Goal: Transaction & Acquisition: Purchase product/service

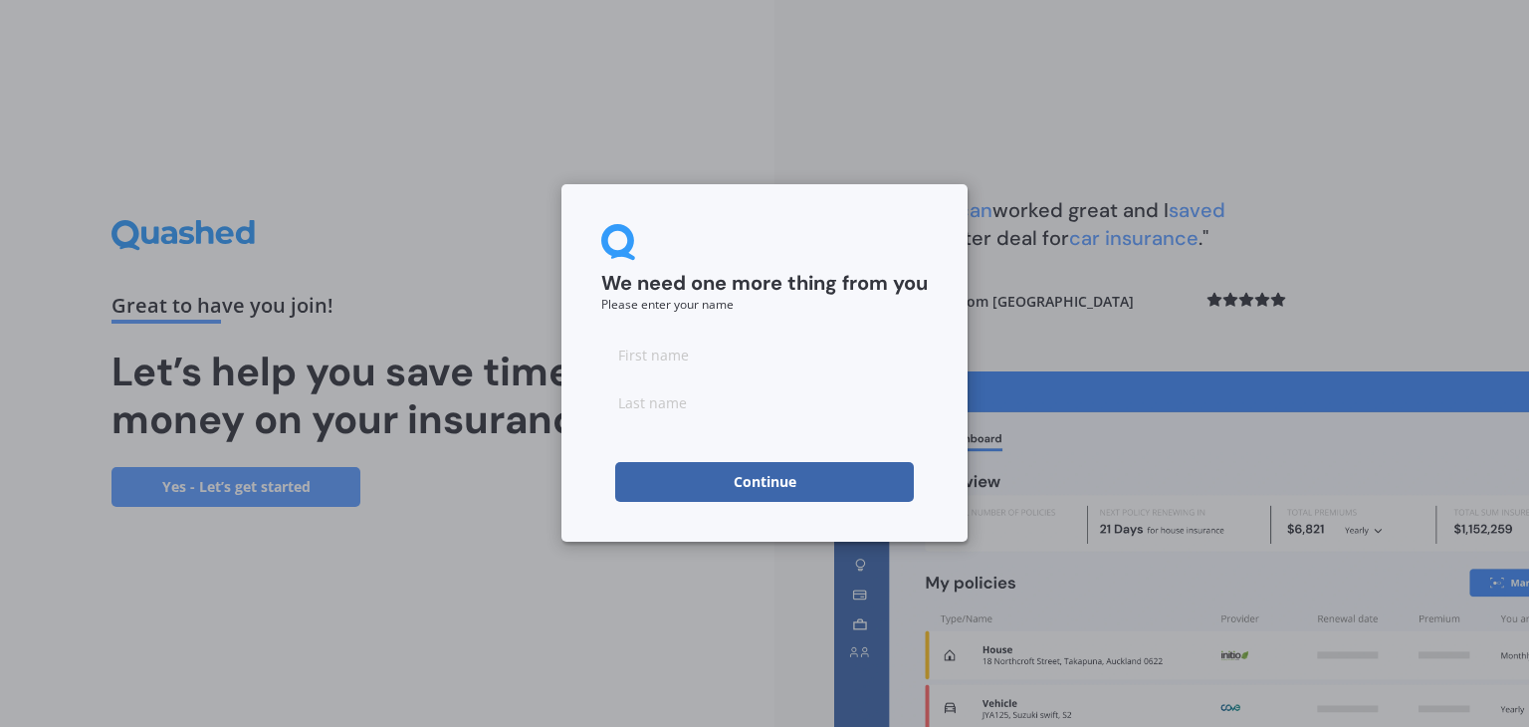
click at [787, 344] on input at bounding box center [764, 354] width 326 height 40
type input "[PERSON_NAME]"
click at [658, 410] on input at bounding box center [764, 402] width 326 height 40
type input "[PERSON_NAME]"
click at [625, 483] on button "Continue" at bounding box center [764, 482] width 299 height 40
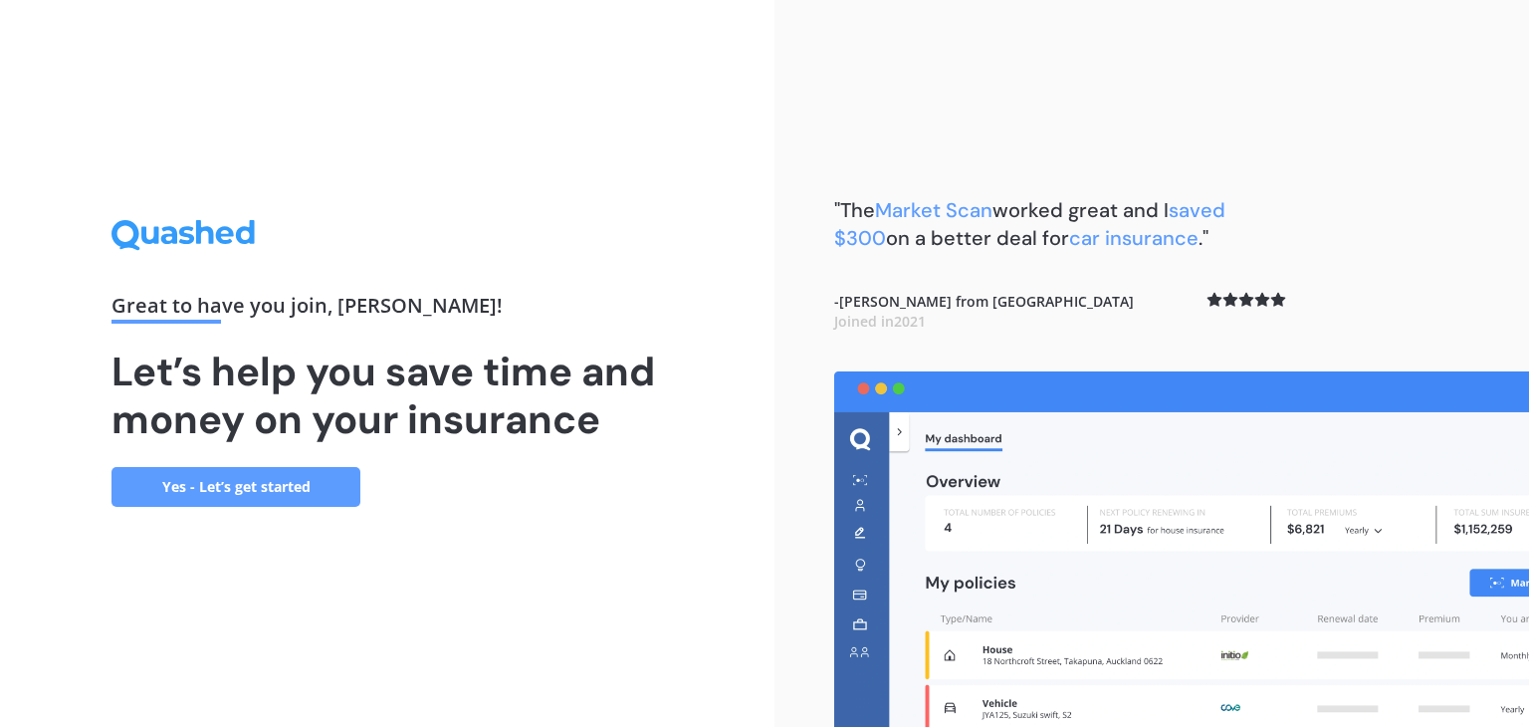
click at [310, 472] on link "Yes - Let’s get started" at bounding box center [235, 487] width 249 height 40
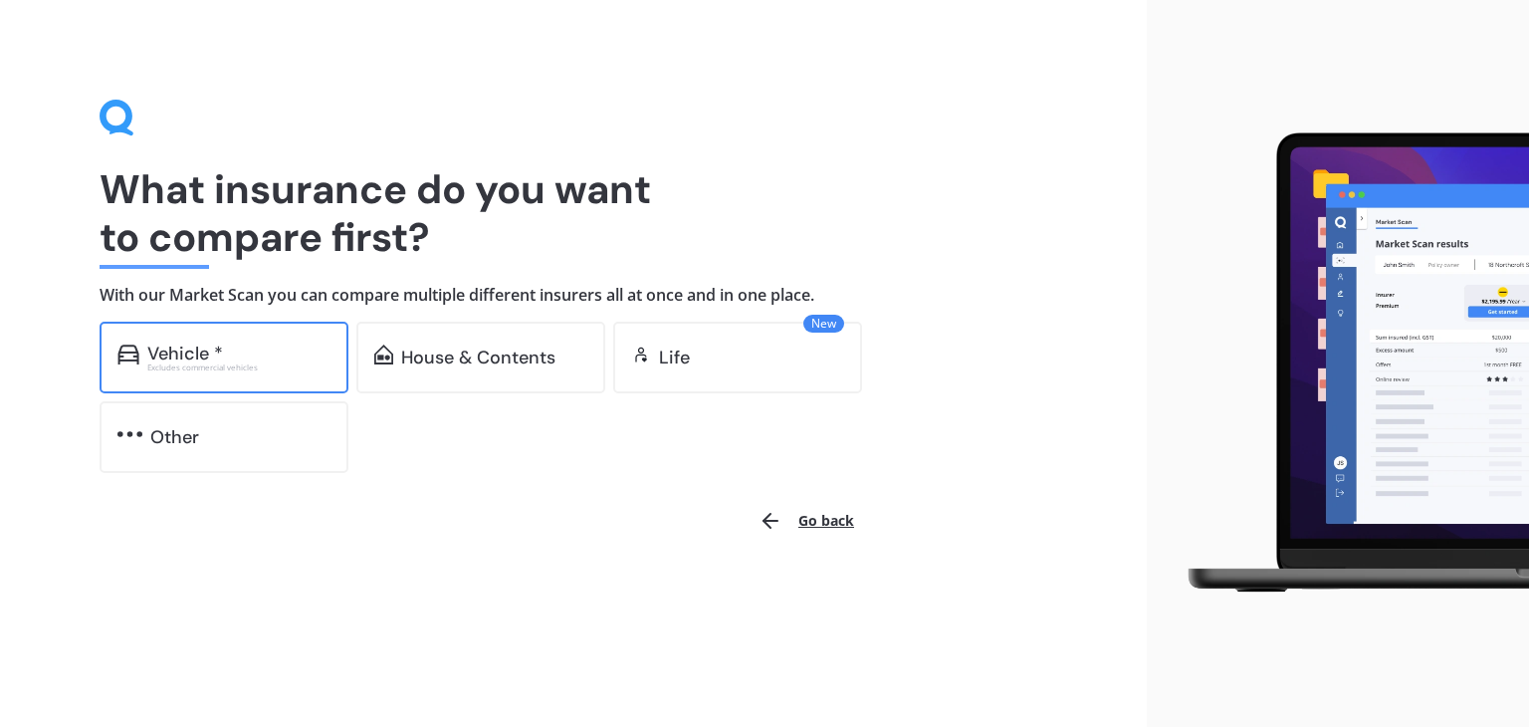
click at [292, 386] on div "Vehicle * Excludes commercial vehicles" at bounding box center [224, 357] width 249 height 72
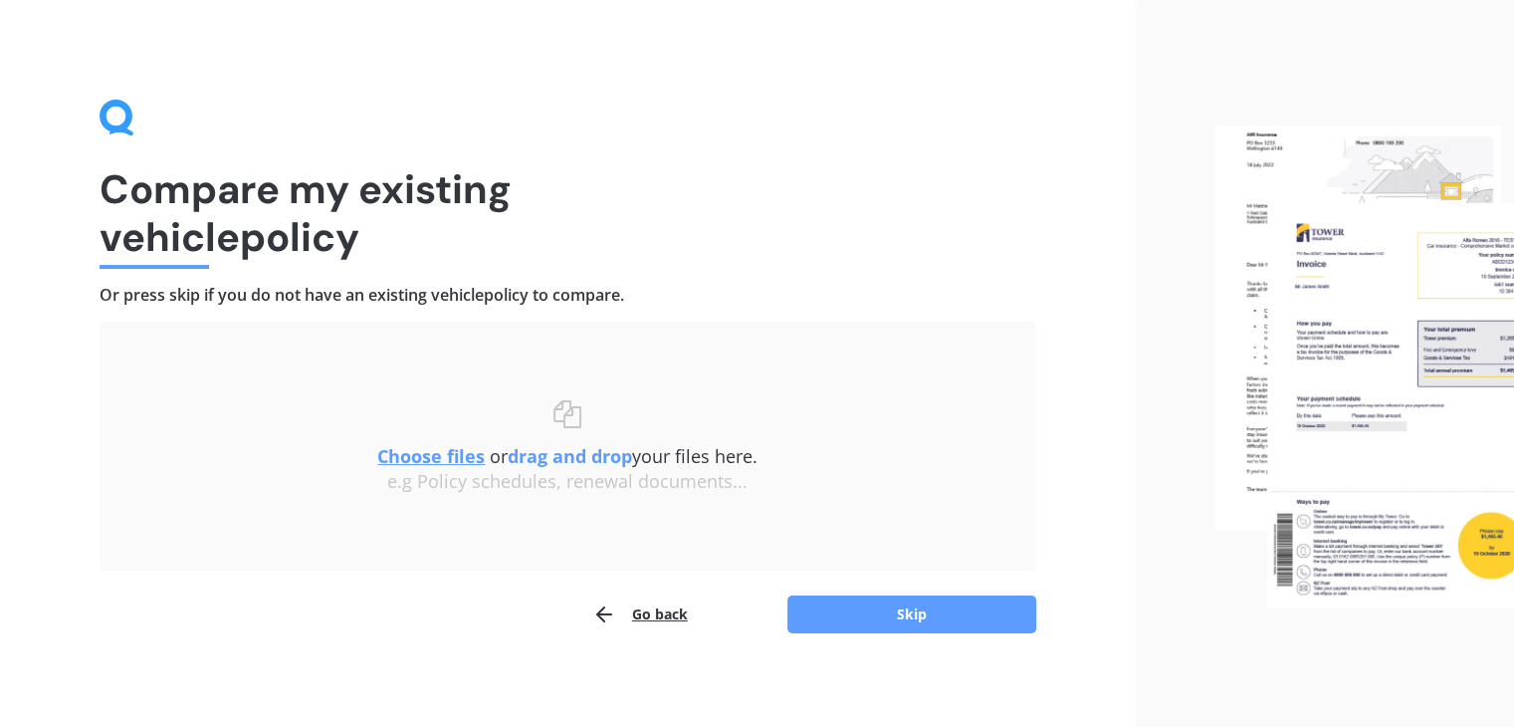
scroll to position [7, 0]
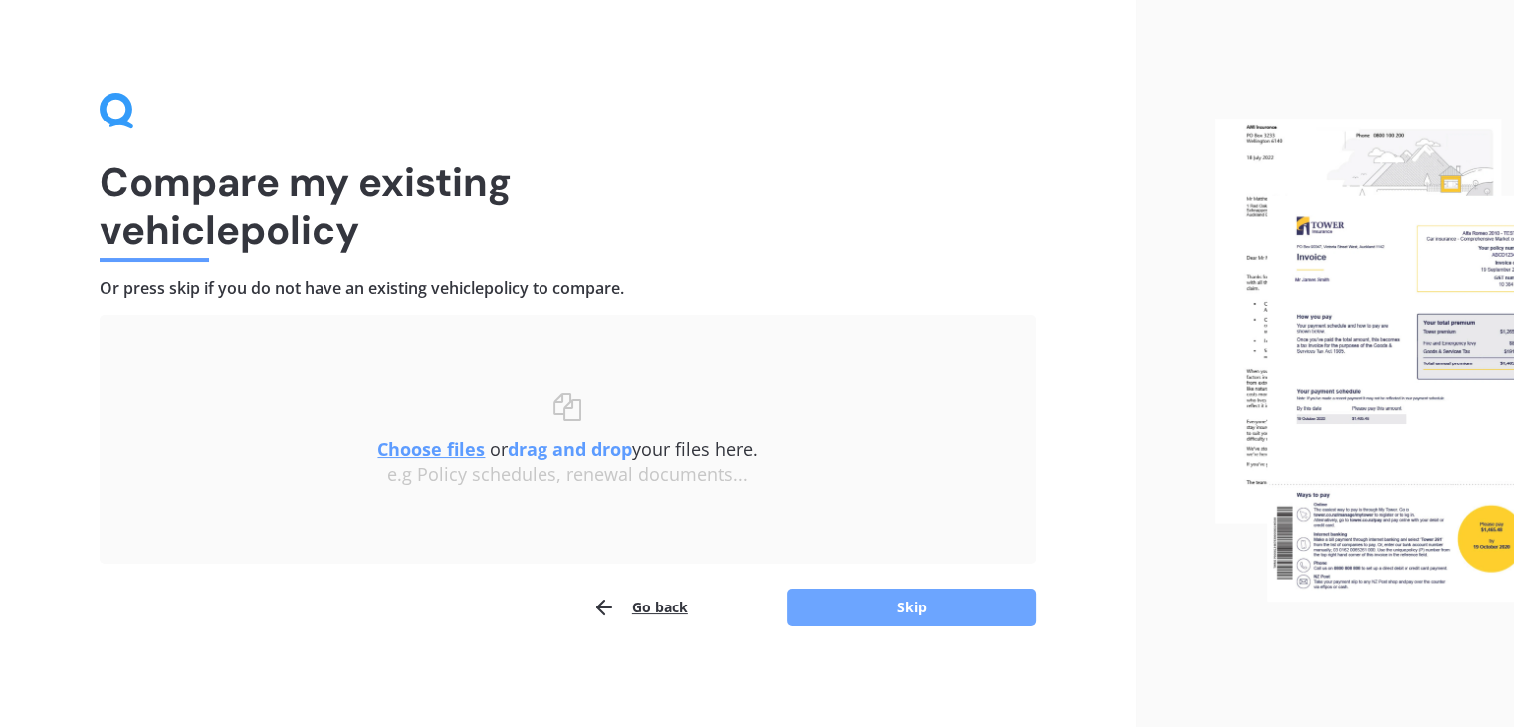
click at [949, 621] on button "Skip" at bounding box center [911, 607] width 249 height 38
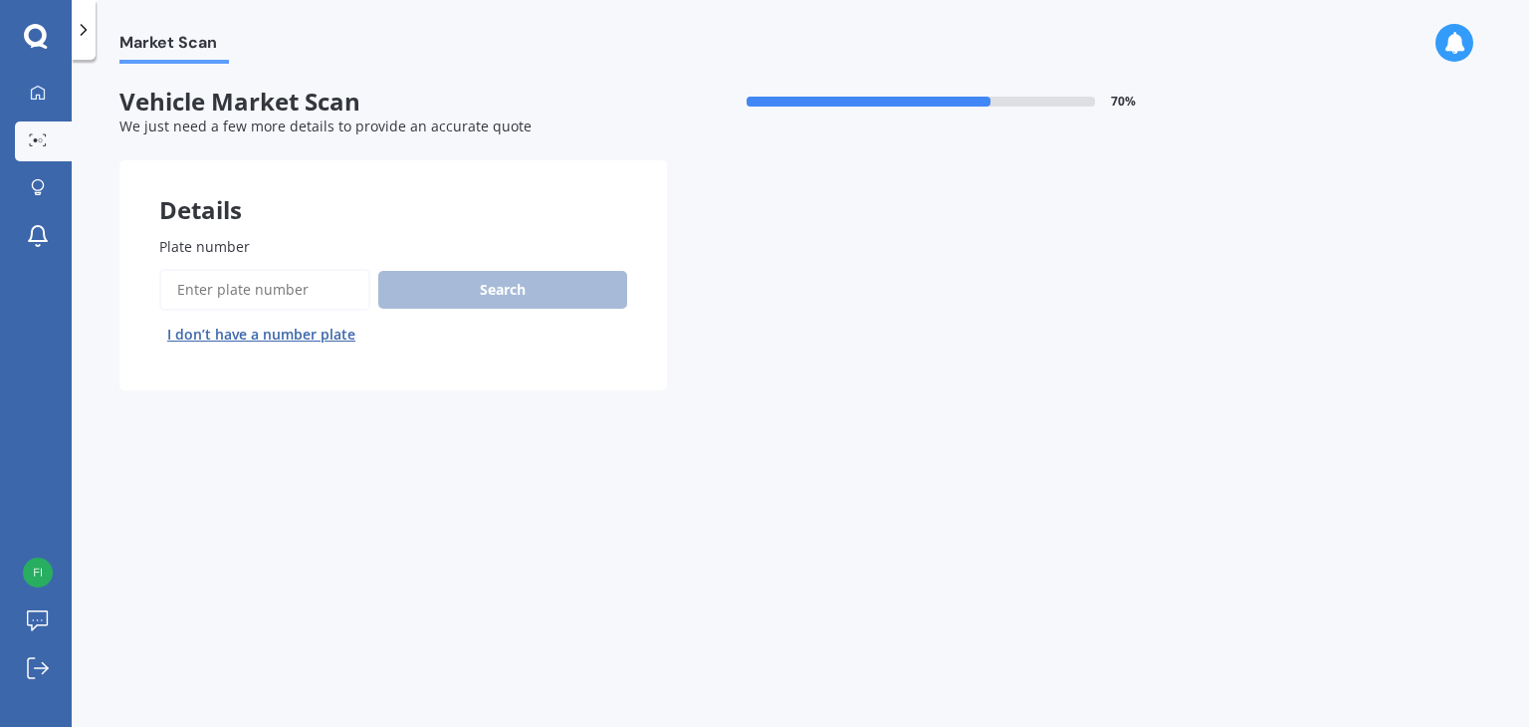
click at [277, 287] on input "Plate number" at bounding box center [264, 290] width 211 height 42
type input "mha62"
click at [418, 295] on button "Search" at bounding box center [502, 290] width 249 height 38
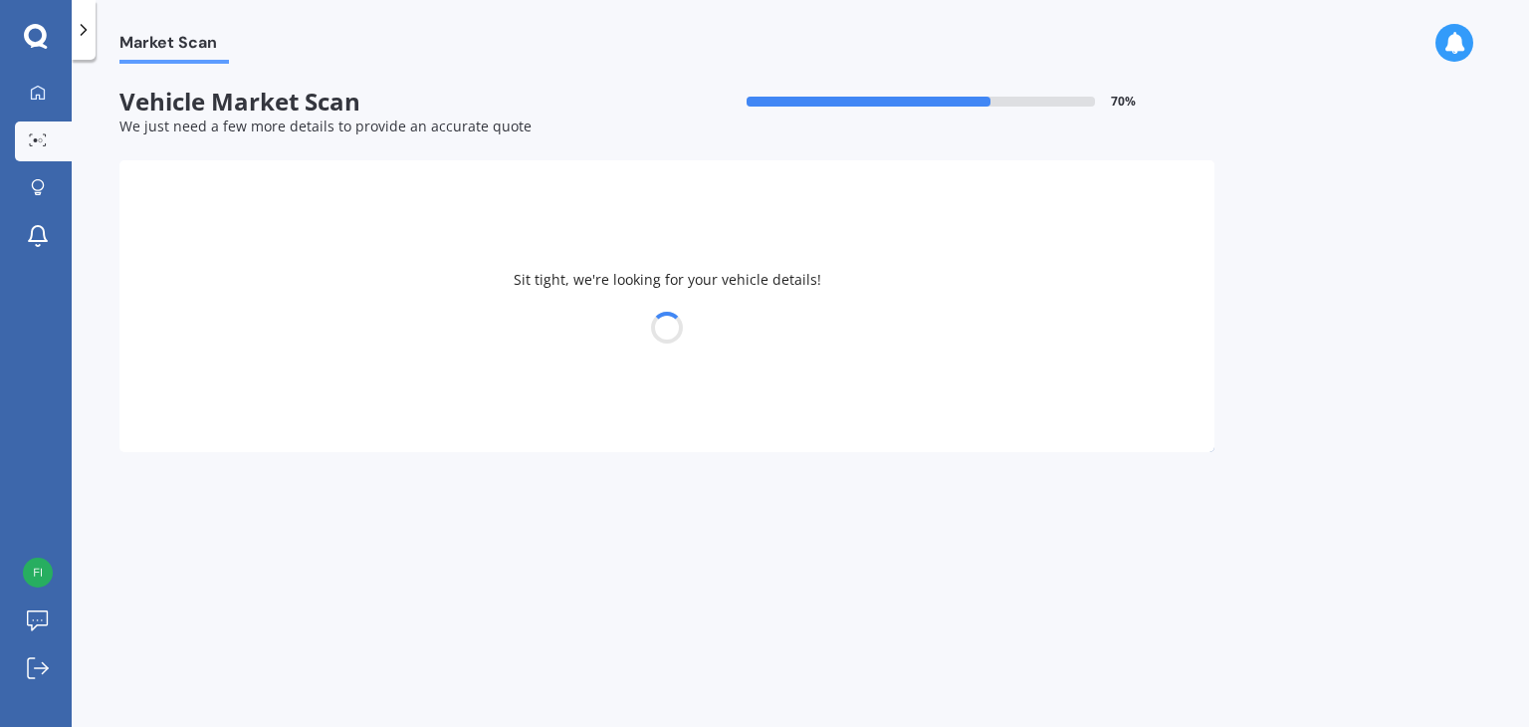
select select "TOYOTA"
select select "AVENSIS"
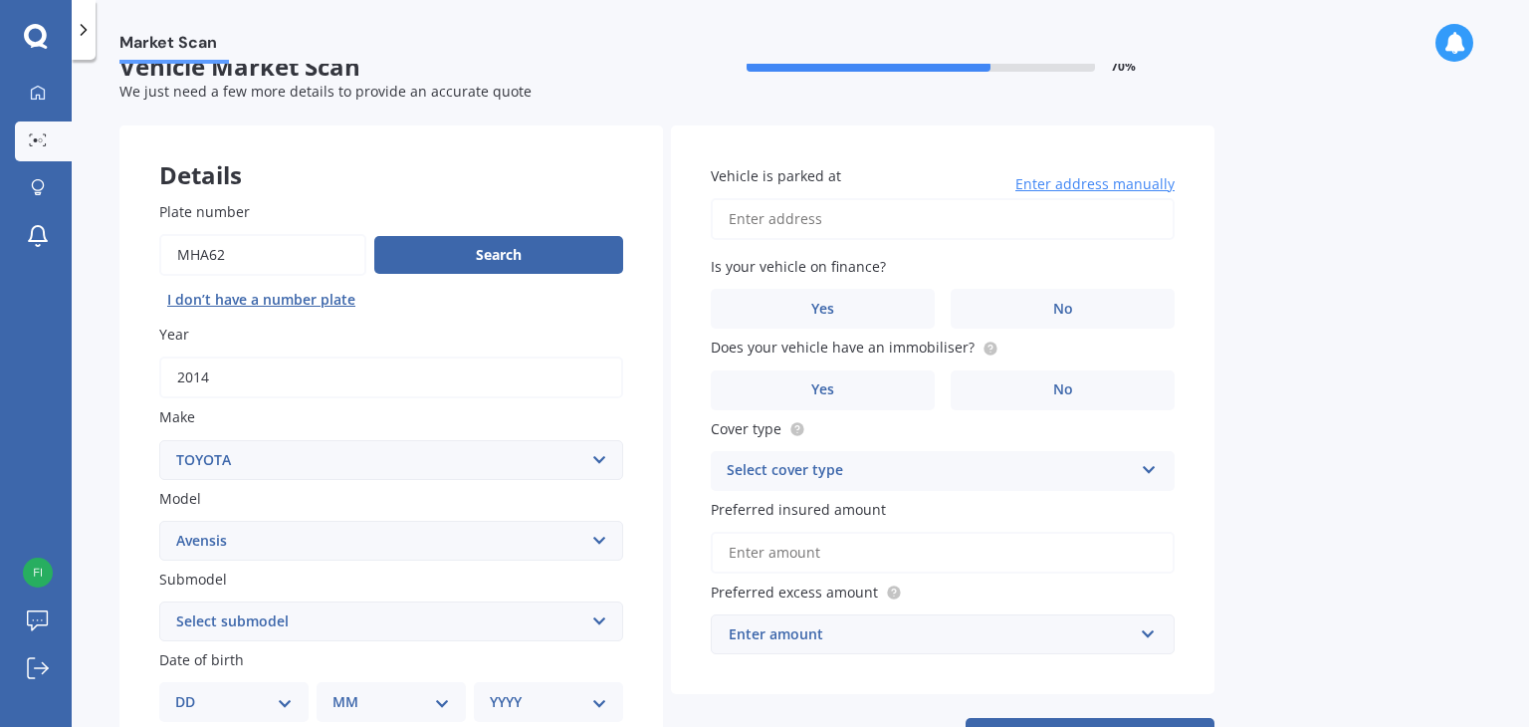
scroll to position [446, 0]
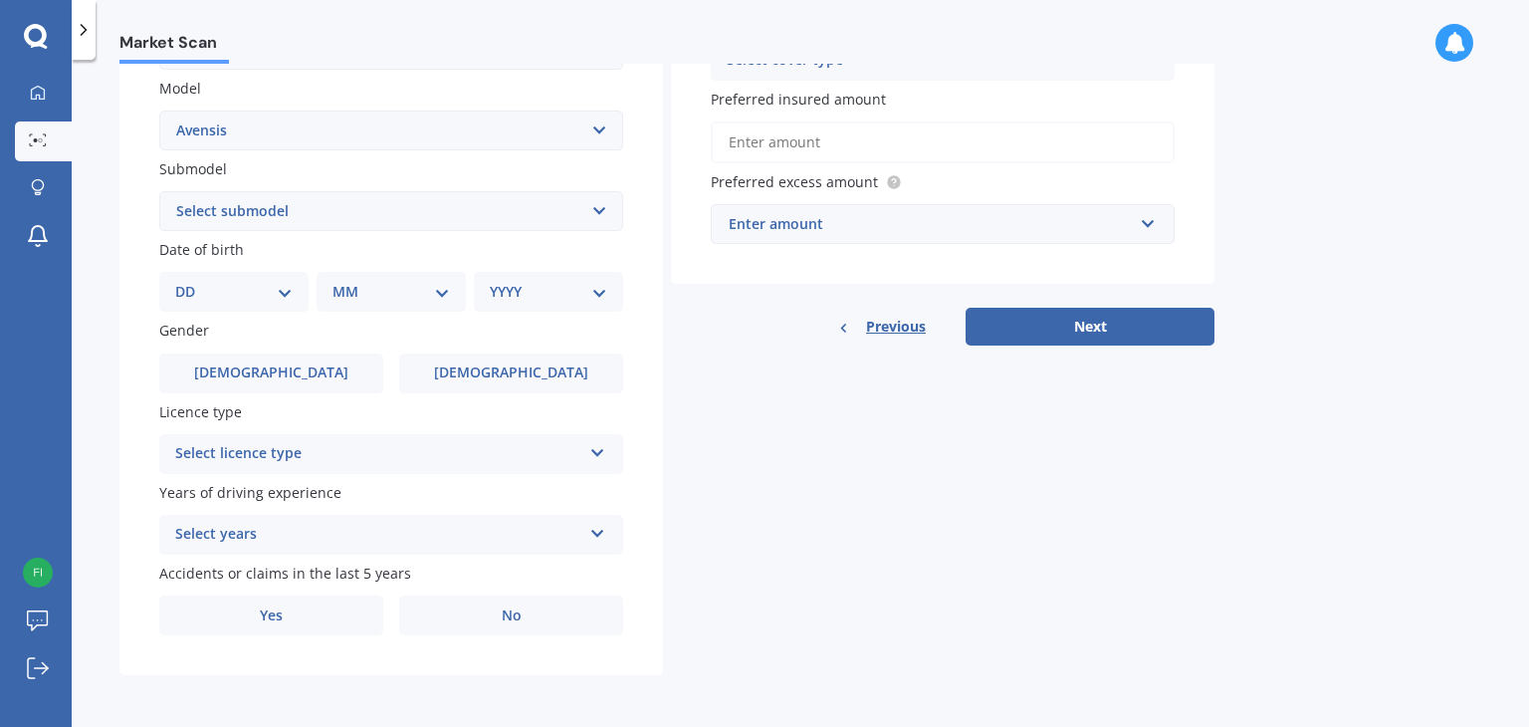
click at [247, 295] on select "DD 01 02 03 04 05 06 07 08 09 10 11 12 13 14 15 16 17 18 19 20 21 22 23 24 25 2…" at bounding box center [233, 292] width 117 height 22
select select "26"
click at [191, 281] on select "DD 01 02 03 04 05 06 07 08 09 10 11 12 13 14 15 16 17 18 19 20 21 22 23 24 25 2…" at bounding box center [233, 292] width 117 height 22
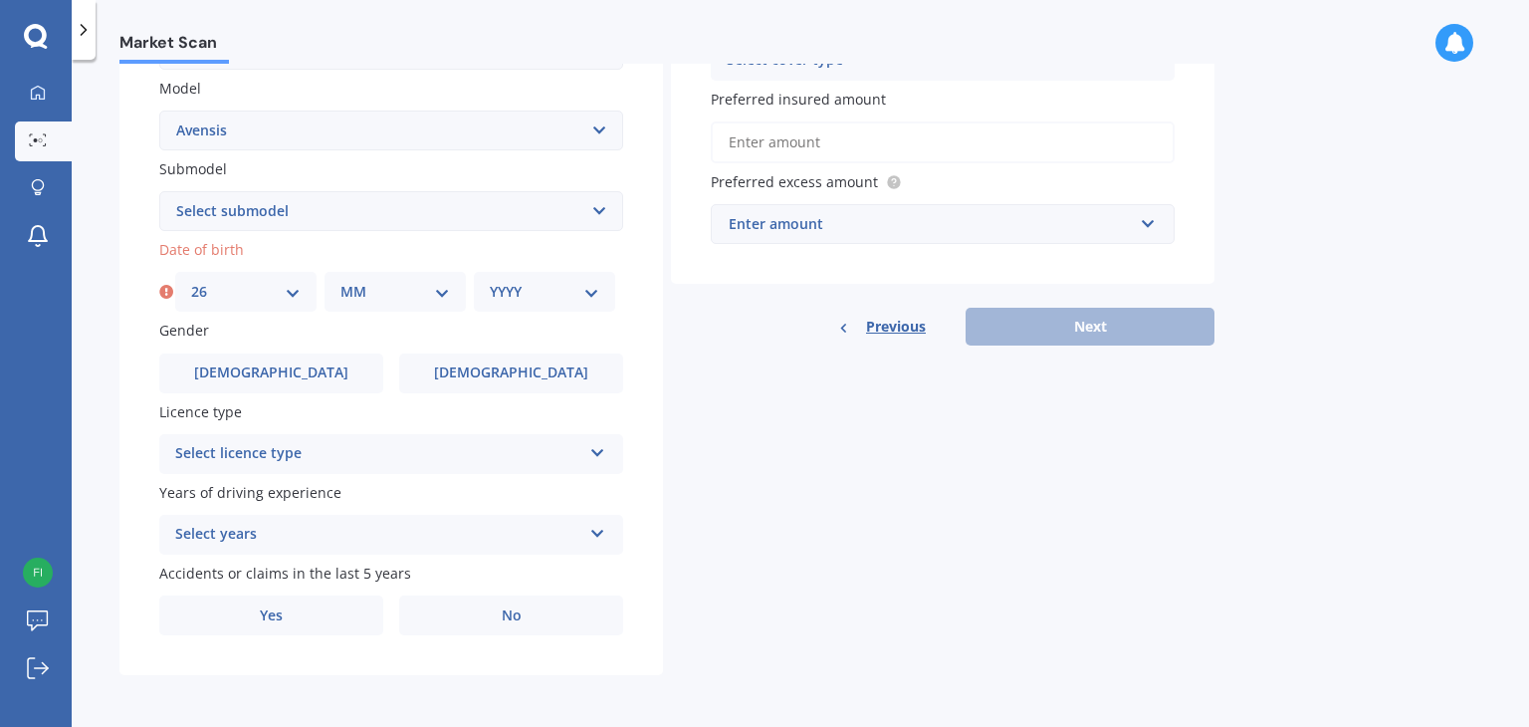
click at [404, 276] on div "MM 01 02 03 04 05 06 07 08 09 10 11 12" at bounding box center [394, 292] width 141 height 40
click at [394, 296] on select "MM 01 02 03 04 05 06 07 08 09 10 11 12" at bounding box center [394, 292] width 109 height 22
select select "01"
click at [340, 281] on select "MM 01 02 03 04 05 06 07 08 09 10 11 12" at bounding box center [394, 292] width 109 height 22
click at [569, 302] on div "YYYY 2025 2024 2023 2022 2021 2020 2019 2018 2017 2016 2015 2014 2013 2012 2011…" at bounding box center [544, 292] width 141 height 40
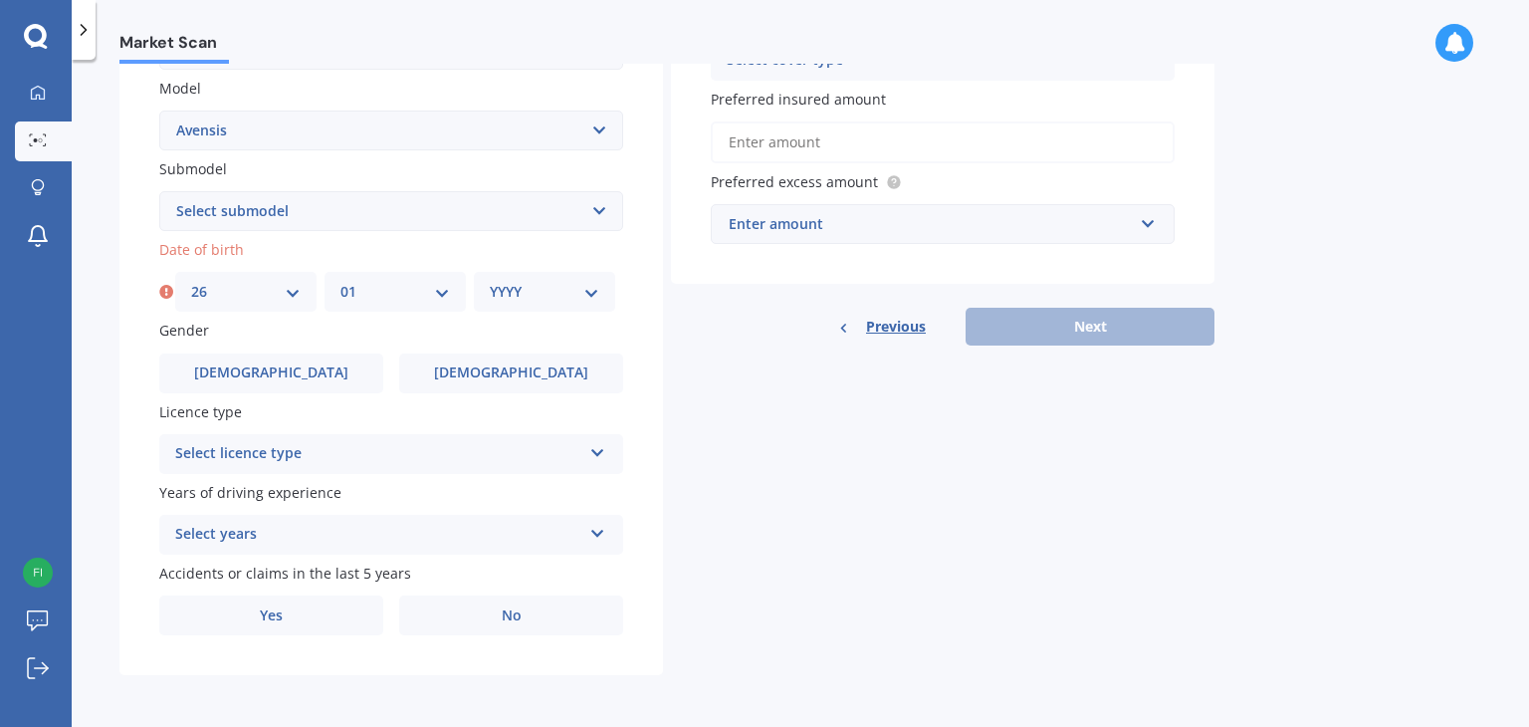
click at [599, 288] on div "YYYY 2025 2024 2023 2022 2021 2020 2019 2018 2017 2016 2015 2014 2013 2012 2011…" at bounding box center [544, 292] width 141 height 40
click at [536, 302] on div "YYYY 2025 2024 2023 2022 2021 2020 2019 2018 2017 2016 2015 2014 2013 2012 2011…" at bounding box center [544, 292] width 141 height 40
click at [590, 295] on select "YYYY 2025 2024 2023 2022 2021 2020 2019 2018 2017 2016 2015 2014 2013 2012 2011…" at bounding box center [544, 292] width 109 height 22
select select "2000"
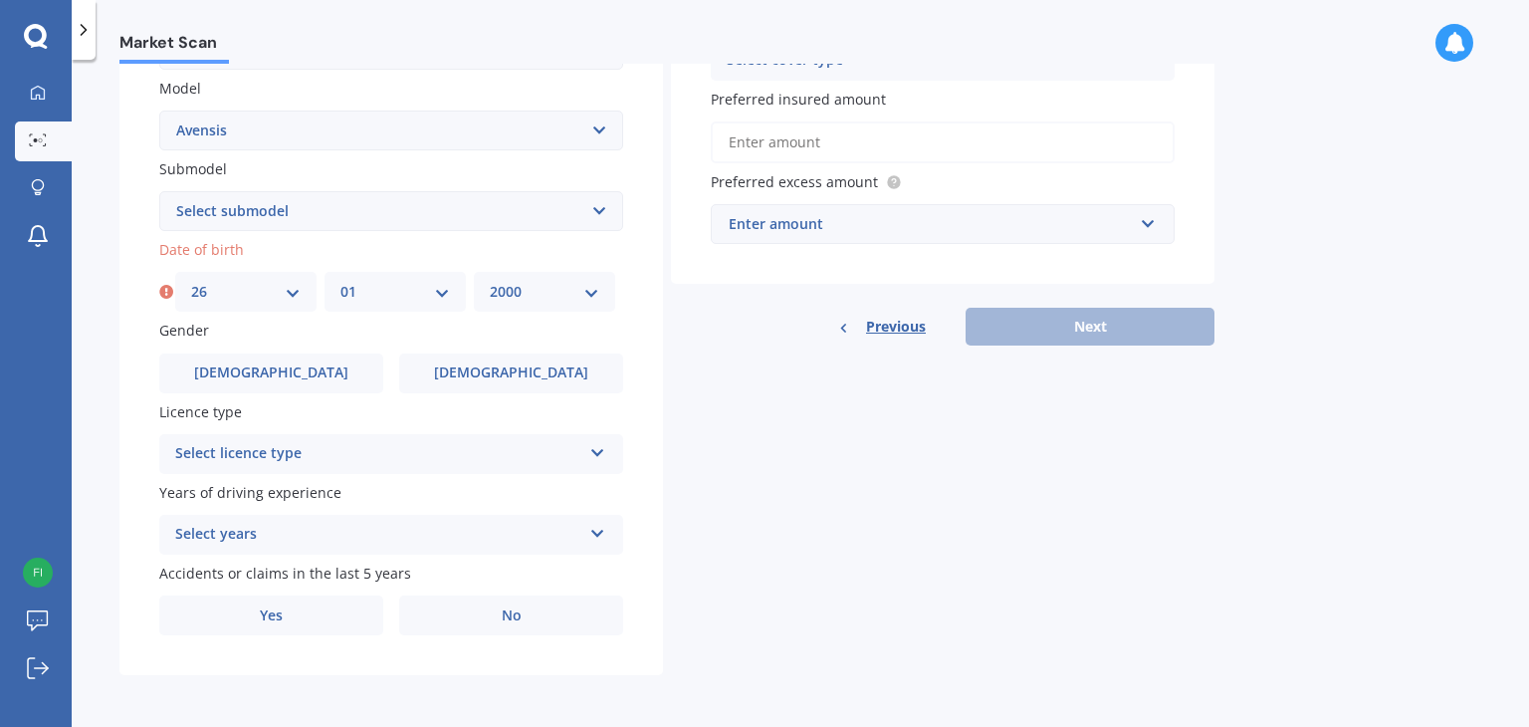
click at [490, 281] on select "YYYY 2025 2024 2023 2022 2021 2020 2019 2018 2017 2016 2015 2014 2013 2012 2011…" at bounding box center [544, 292] width 109 height 22
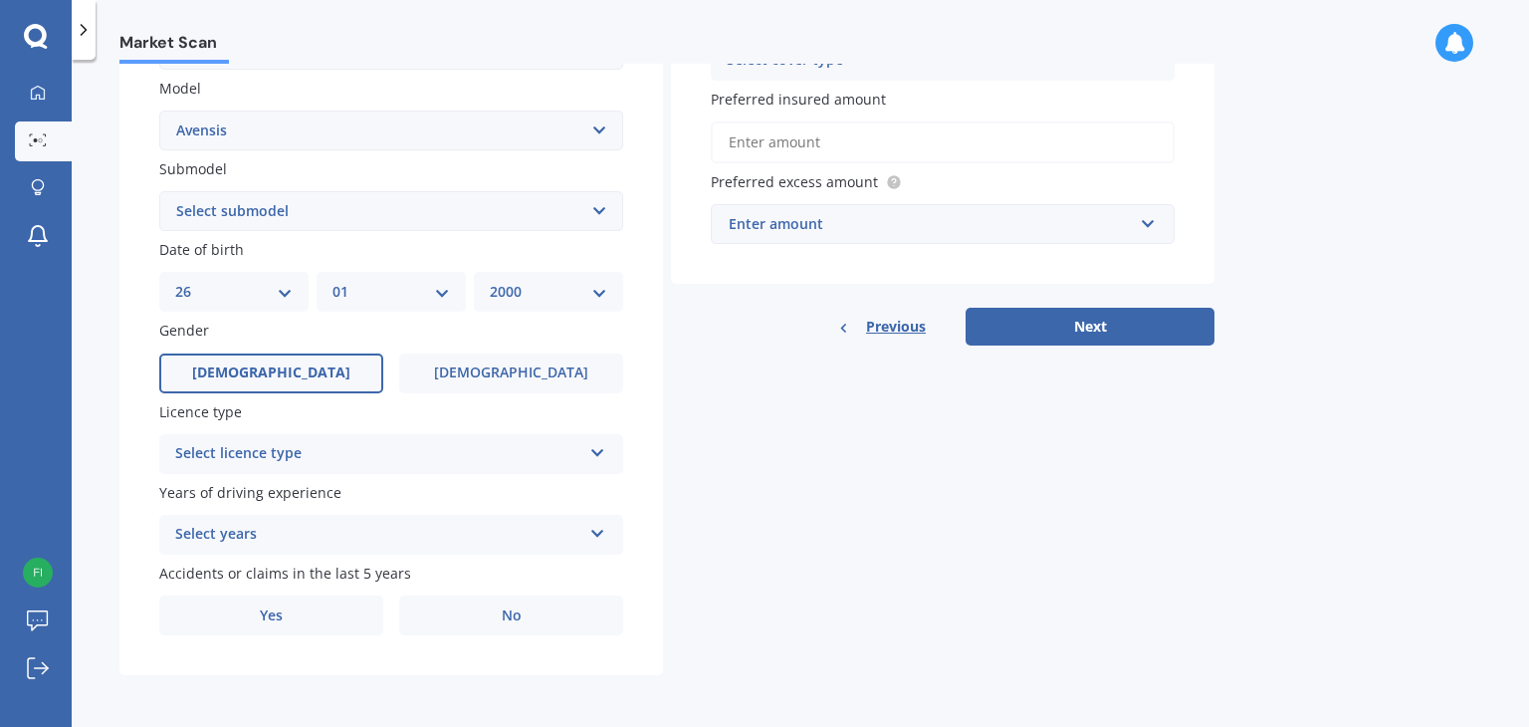
click at [255, 366] on span "[DEMOGRAPHIC_DATA]" at bounding box center [271, 372] width 158 height 17
click at [0, 0] on input "[DEMOGRAPHIC_DATA]" at bounding box center [0, 0] width 0 height 0
click at [291, 462] on div "Select licence type" at bounding box center [378, 454] width 406 height 24
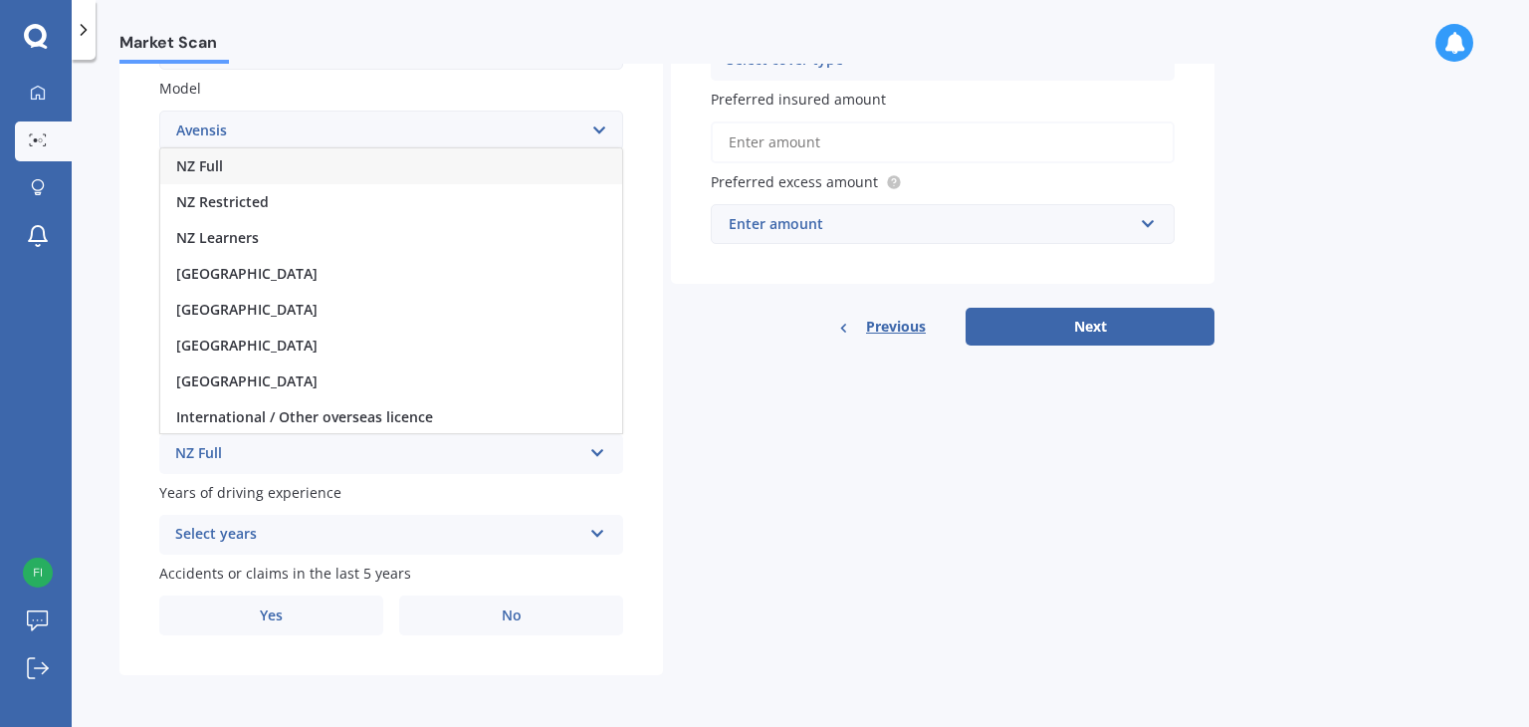
click at [302, 461] on div "NZ Full" at bounding box center [378, 454] width 406 height 24
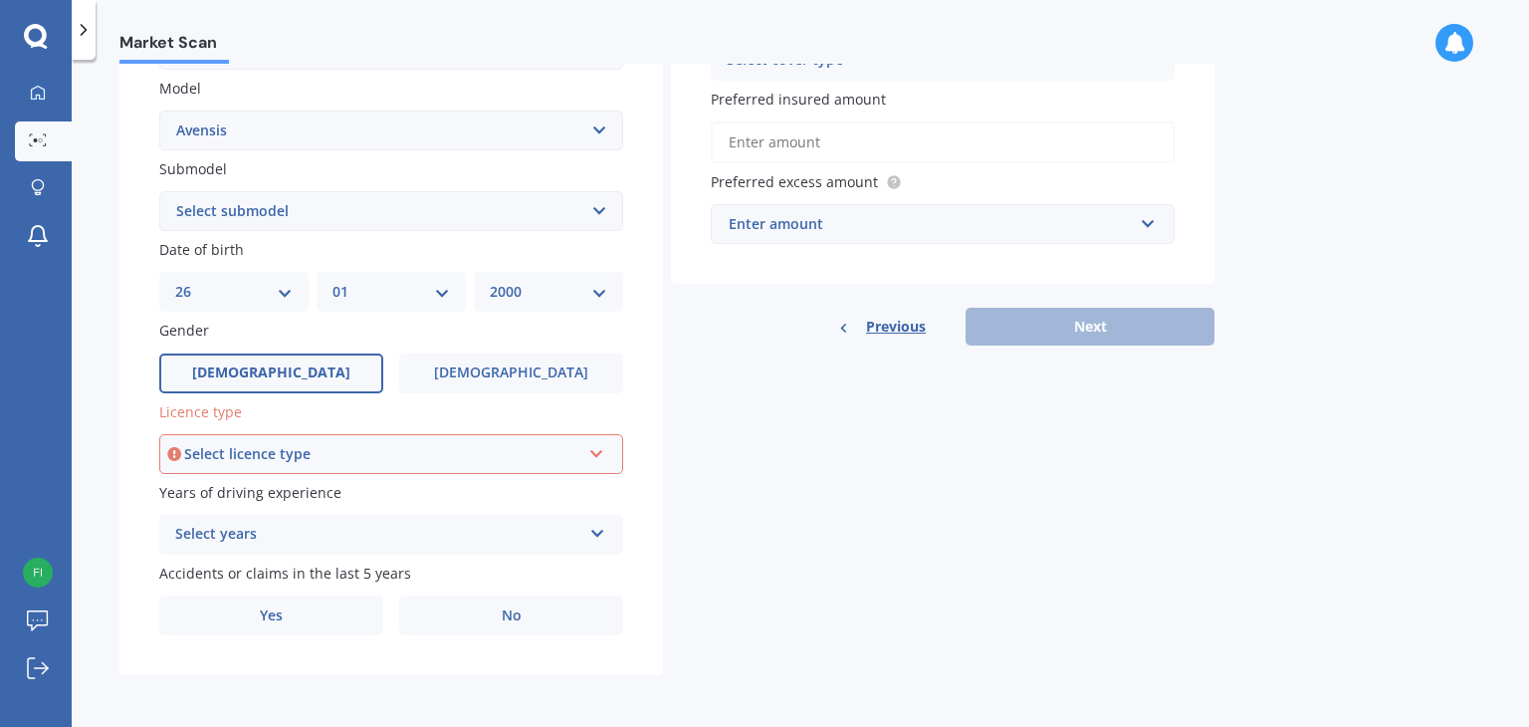
click at [302, 459] on div "Select licence type" at bounding box center [382, 454] width 396 height 22
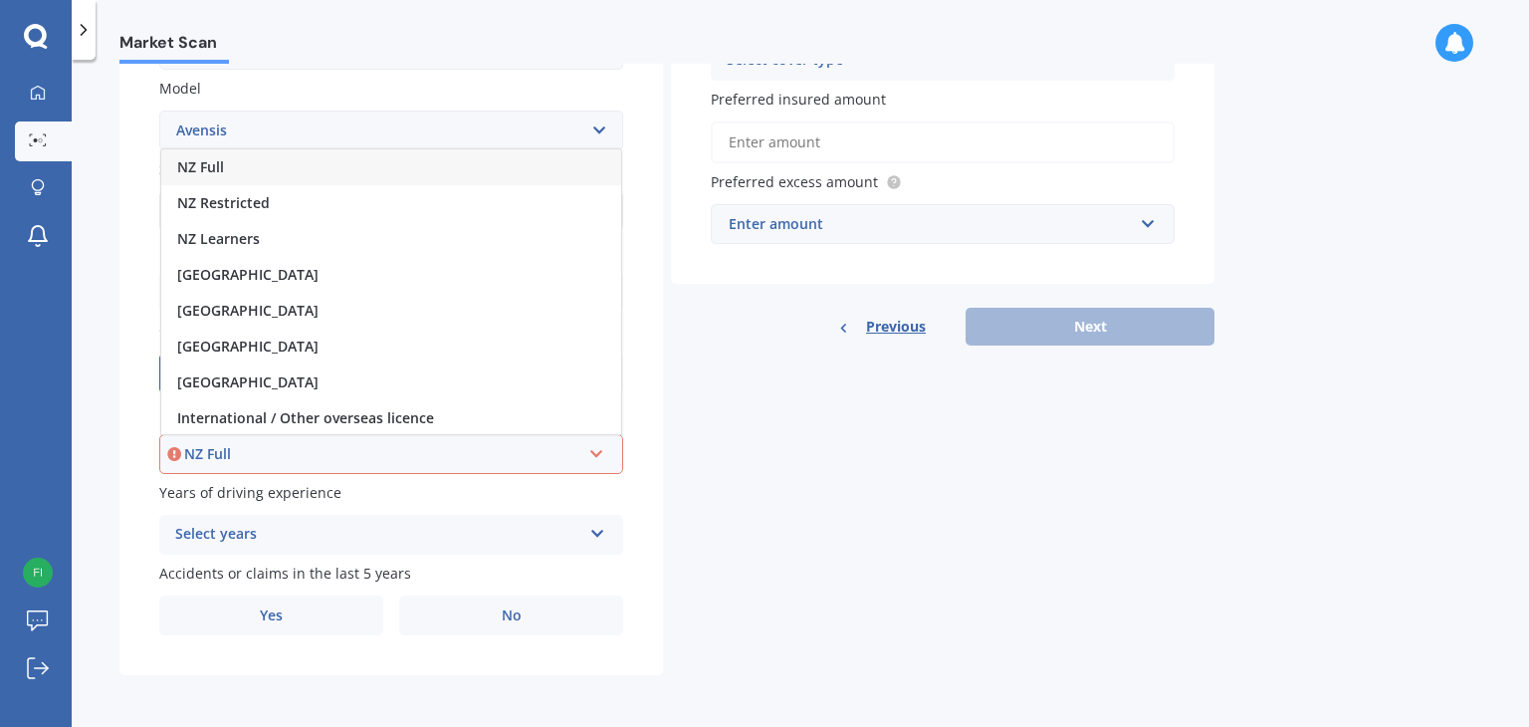
click at [263, 171] on div "NZ Full" at bounding box center [391, 167] width 460 height 36
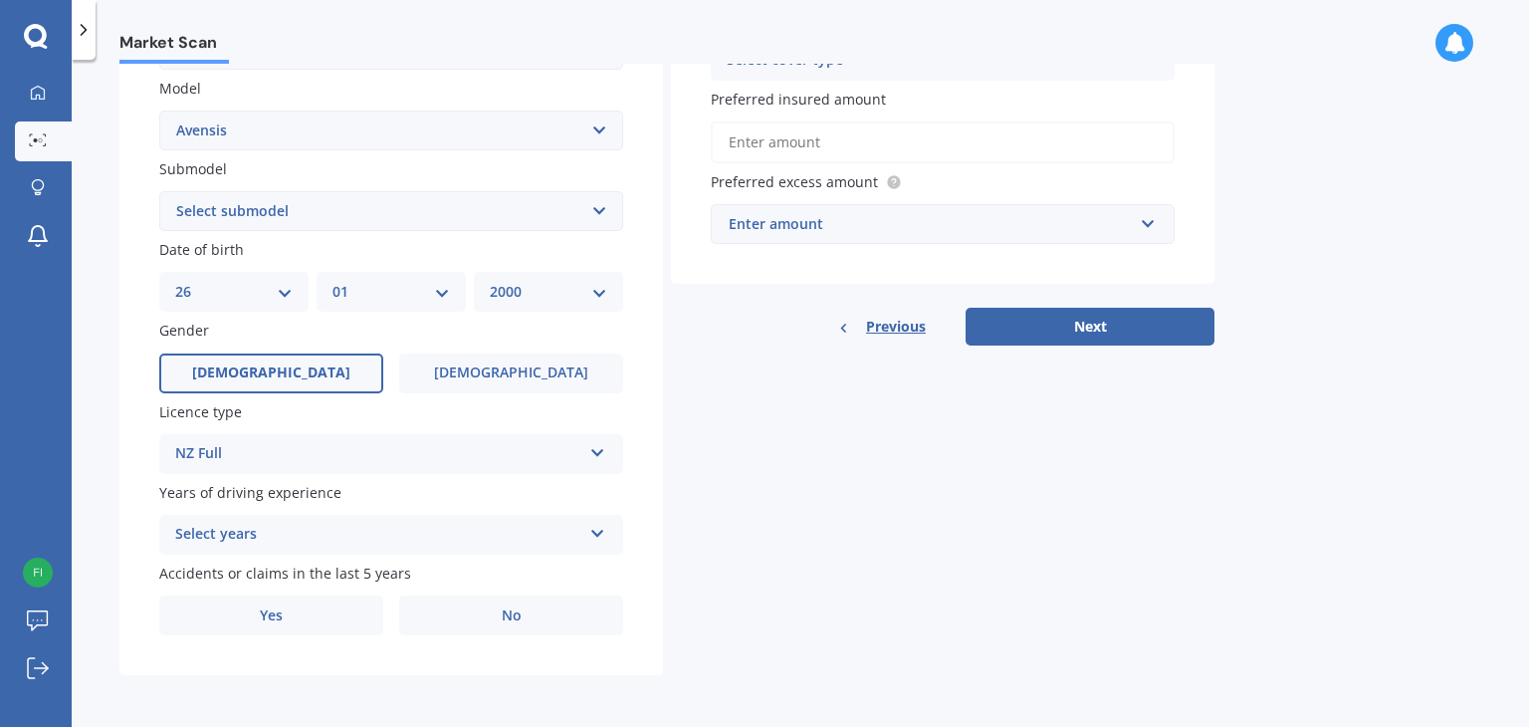
click at [322, 563] on span "Accidents or claims in the last 5 years" at bounding box center [285, 572] width 252 height 19
click at [347, 531] on div "Select years" at bounding box center [378, 535] width 406 height 24
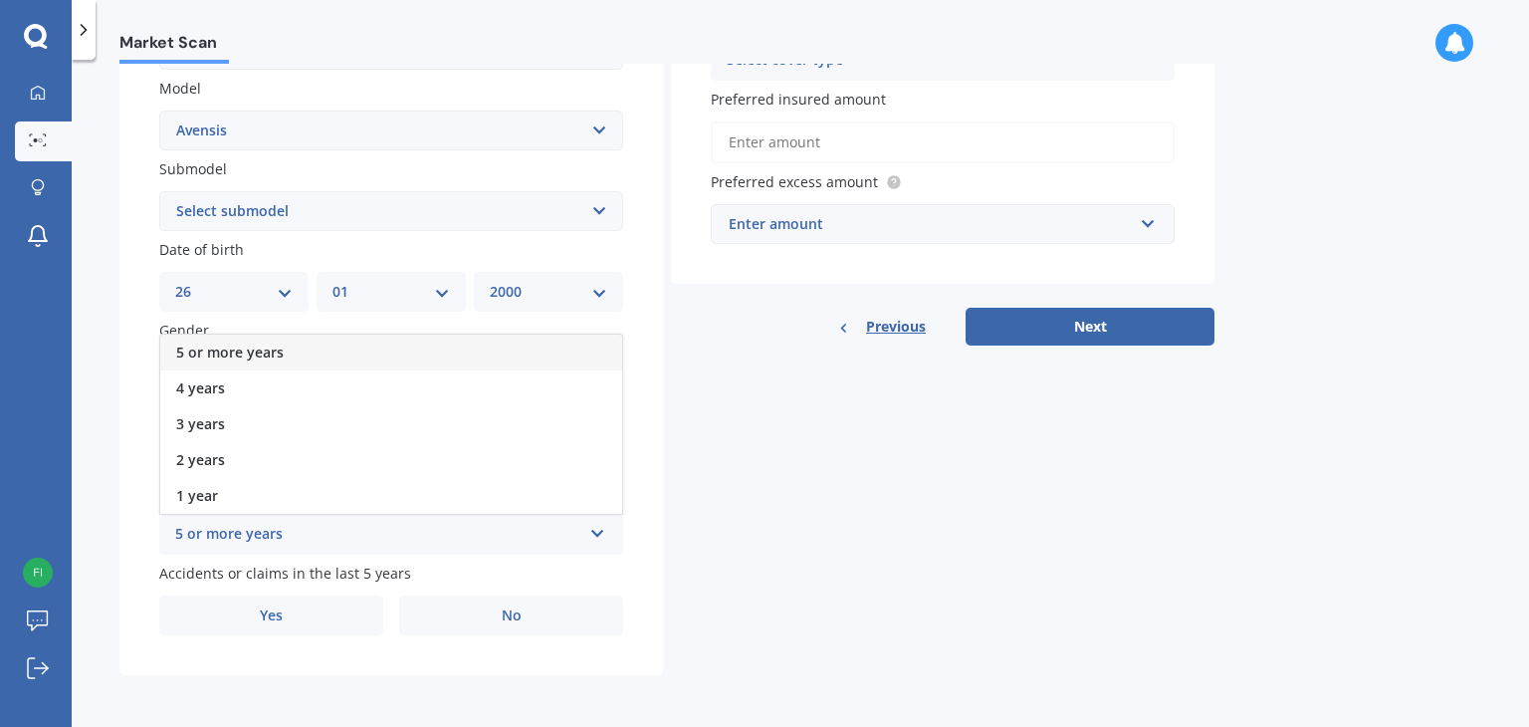
click at [307, 346] on div "5 or more years" at bounding box center [391, 352] width 462 height 36
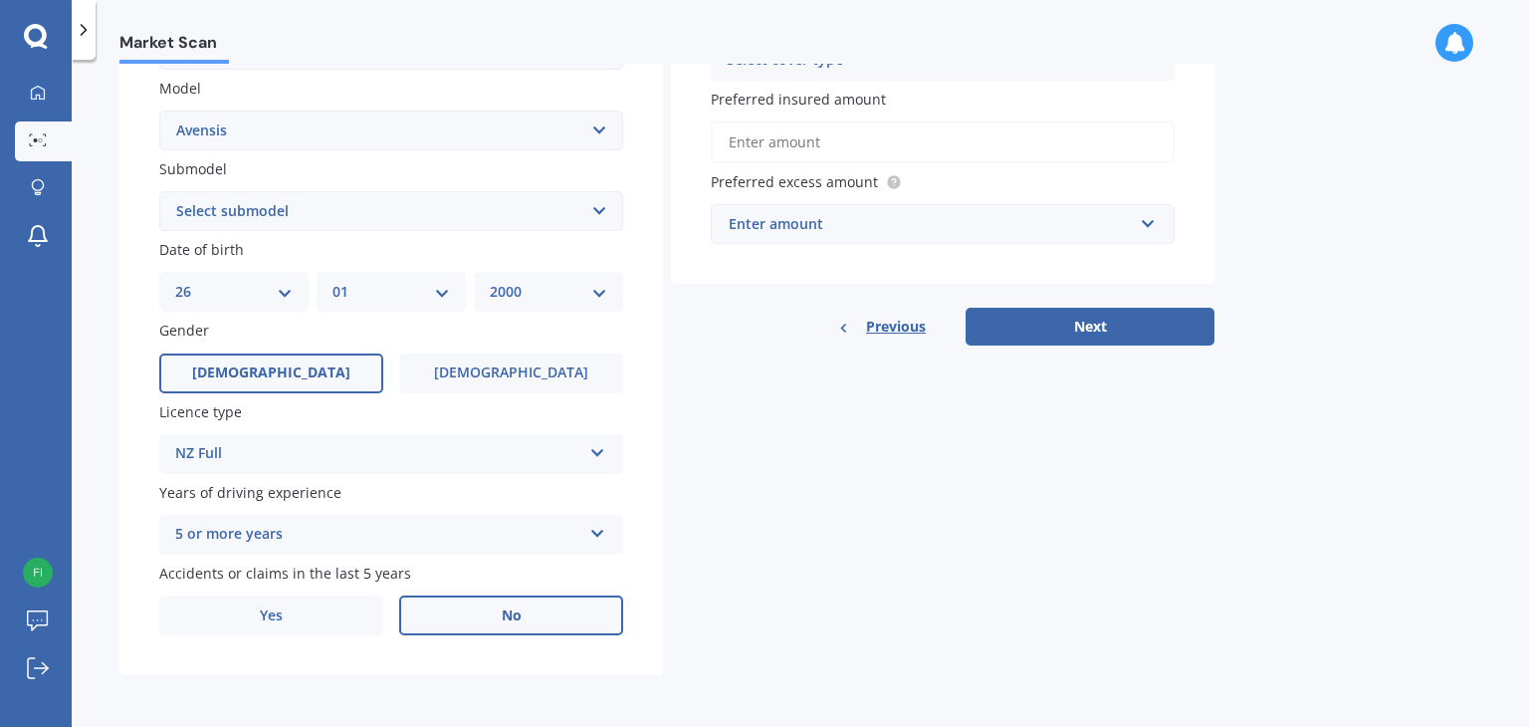
click at [453, 623] on label "No" at bounding box center [511, 615] width 224 height 40
click at [0, 0] on input "No" at bounding box center [0, 0] width 0 height 0
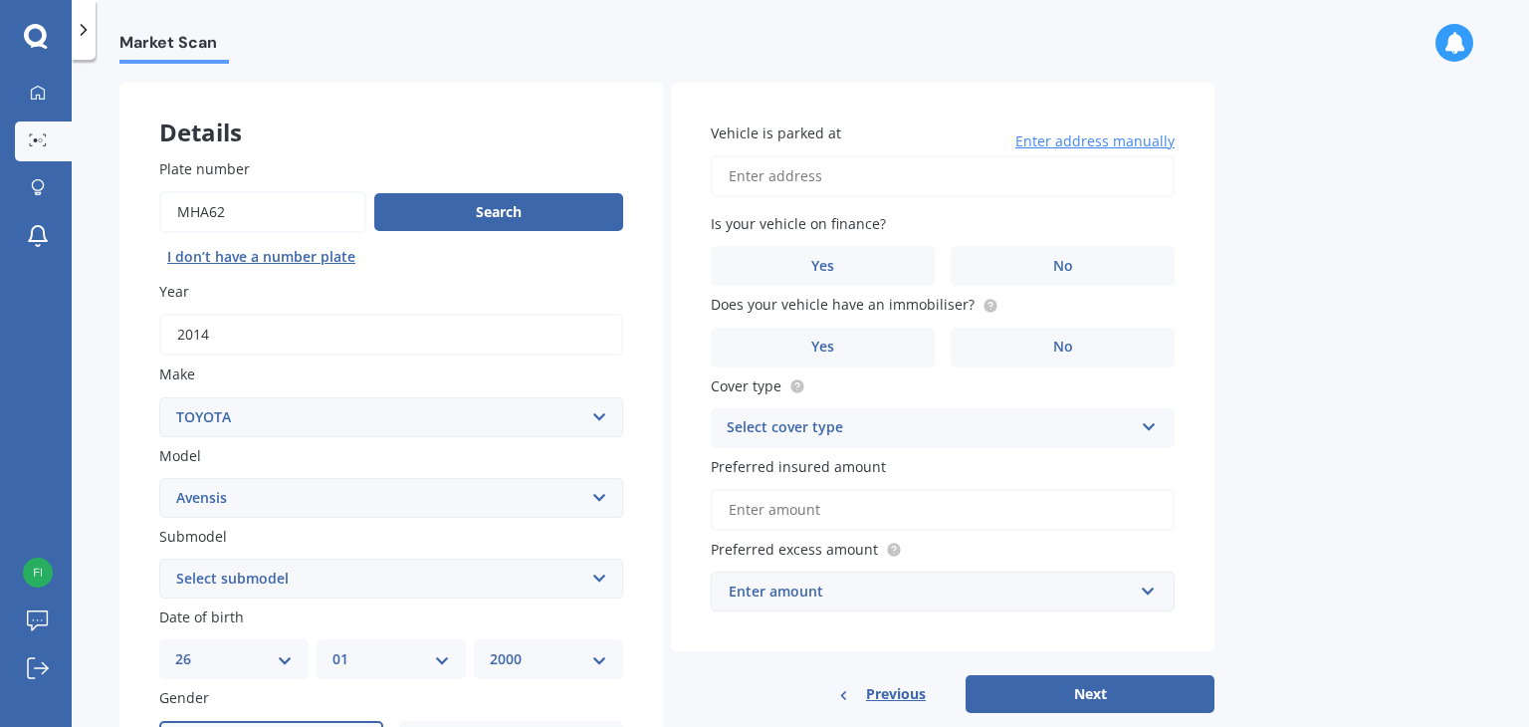
scroll to position [0, 0]
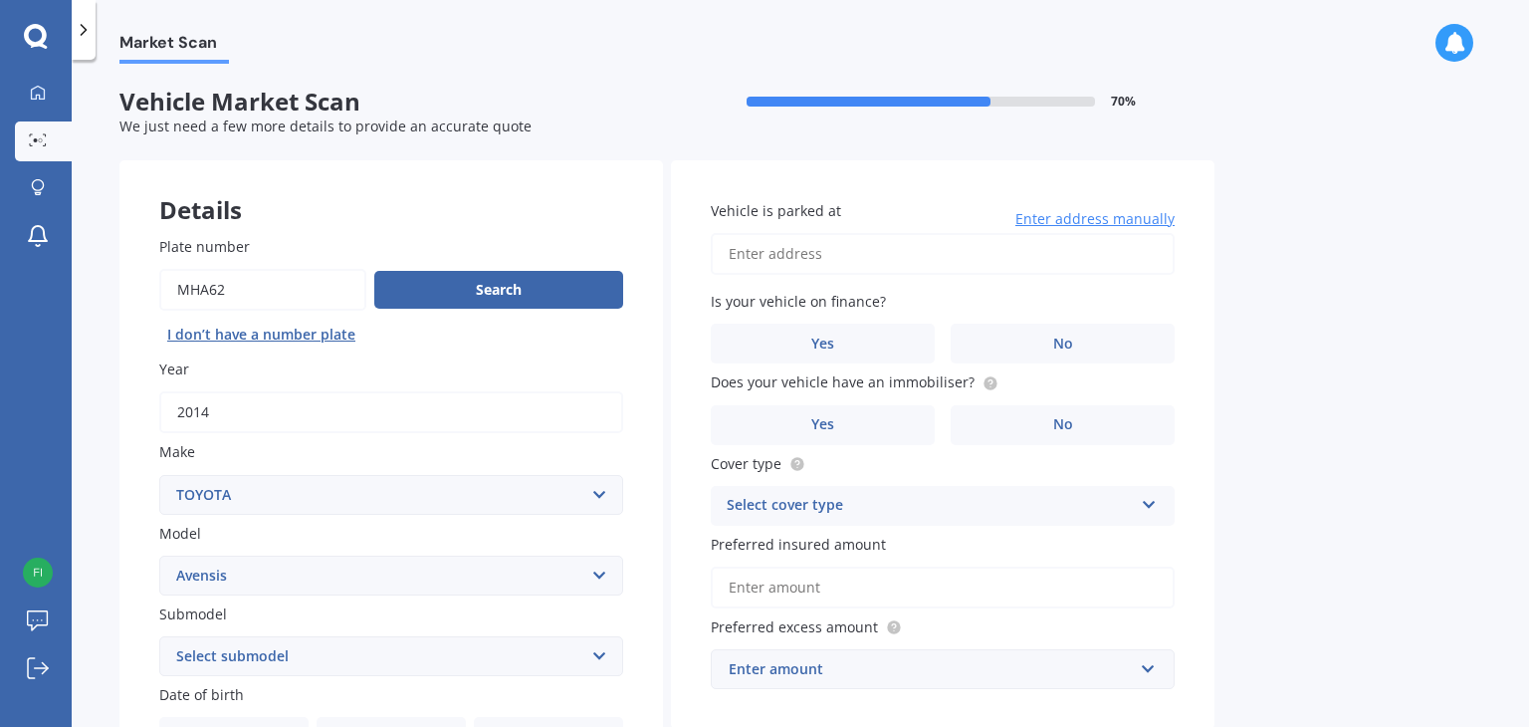
click at [886, 260] on input "Vehicle is parked at" at bounding box center [943, 254] width 464 height 42
type input "[STREET_ADDRESS]"
click at [1023, 338] on label "No" at bounding box center [1063, 343] width 224 height 40
click at [0, 0] on input "No" at bounding box center [0, 0] width 0 height 0
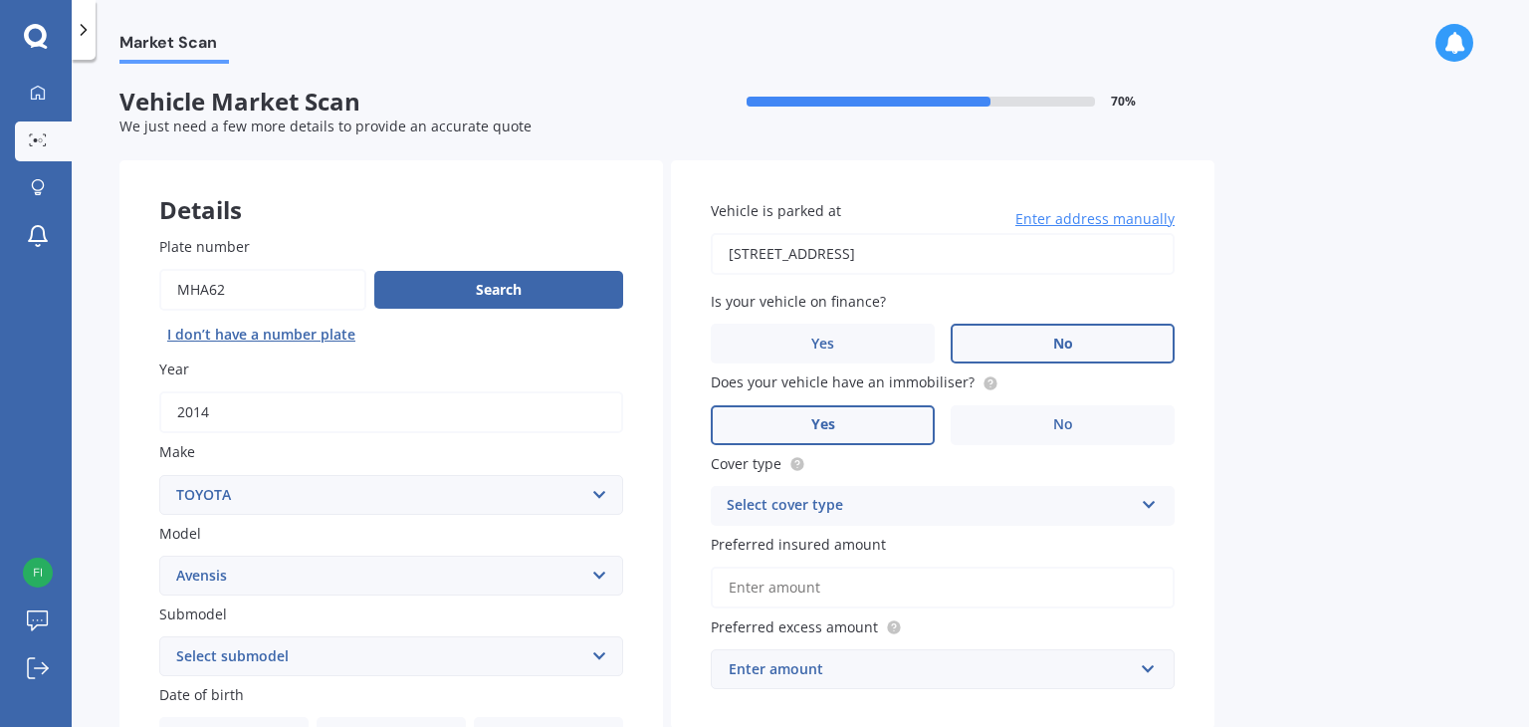
click at [901, 413] on label "Yes" at bounding box center [823, 425] width 224 height 40
click at [0, 0] on input "Yes" at bounding box center [0, 0] width 0 height 0
click at [862, 506] on div "Select cover type" at bounding box center [930, 506] width 406 height 24
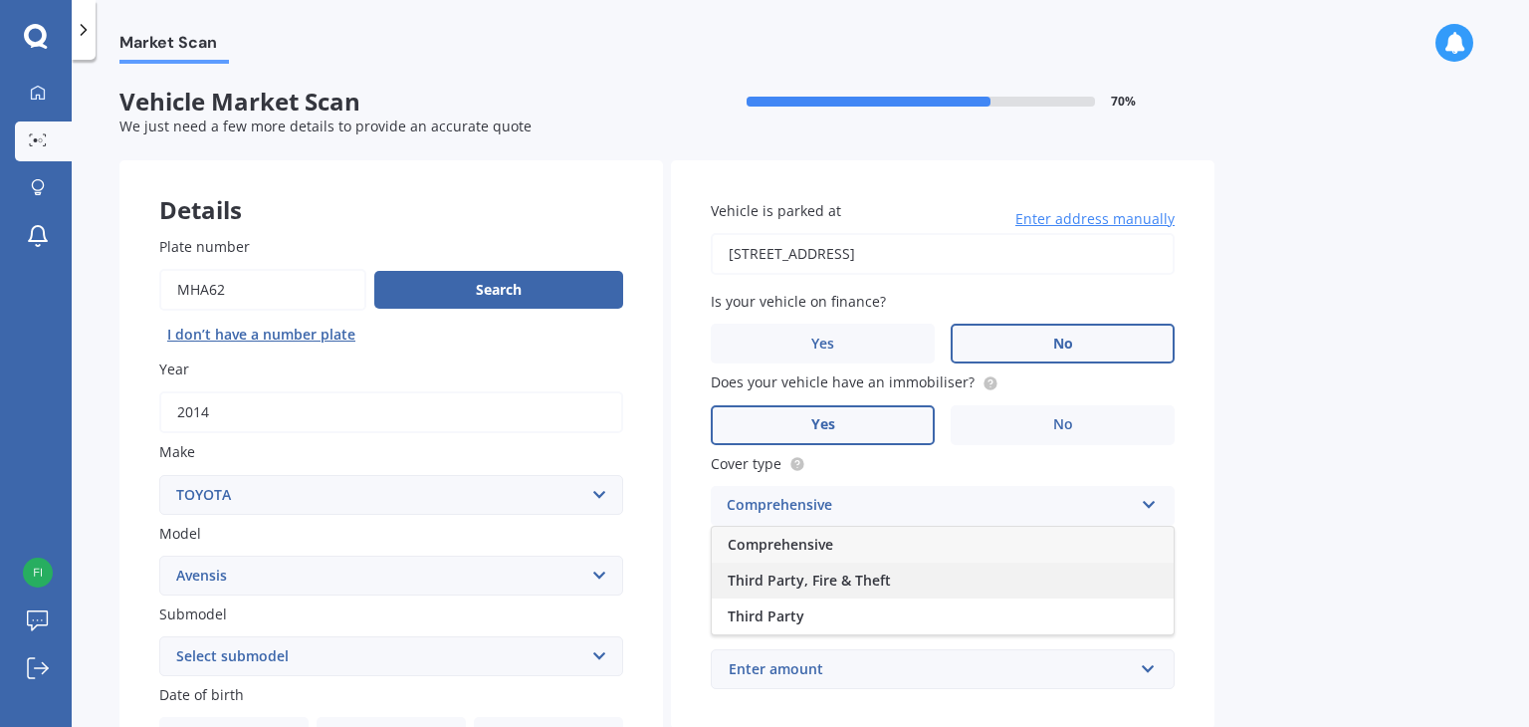
click at [836, 572] on span "Third Party, Fire & Theft" at bounding box center [809, 579] width 163 height 19
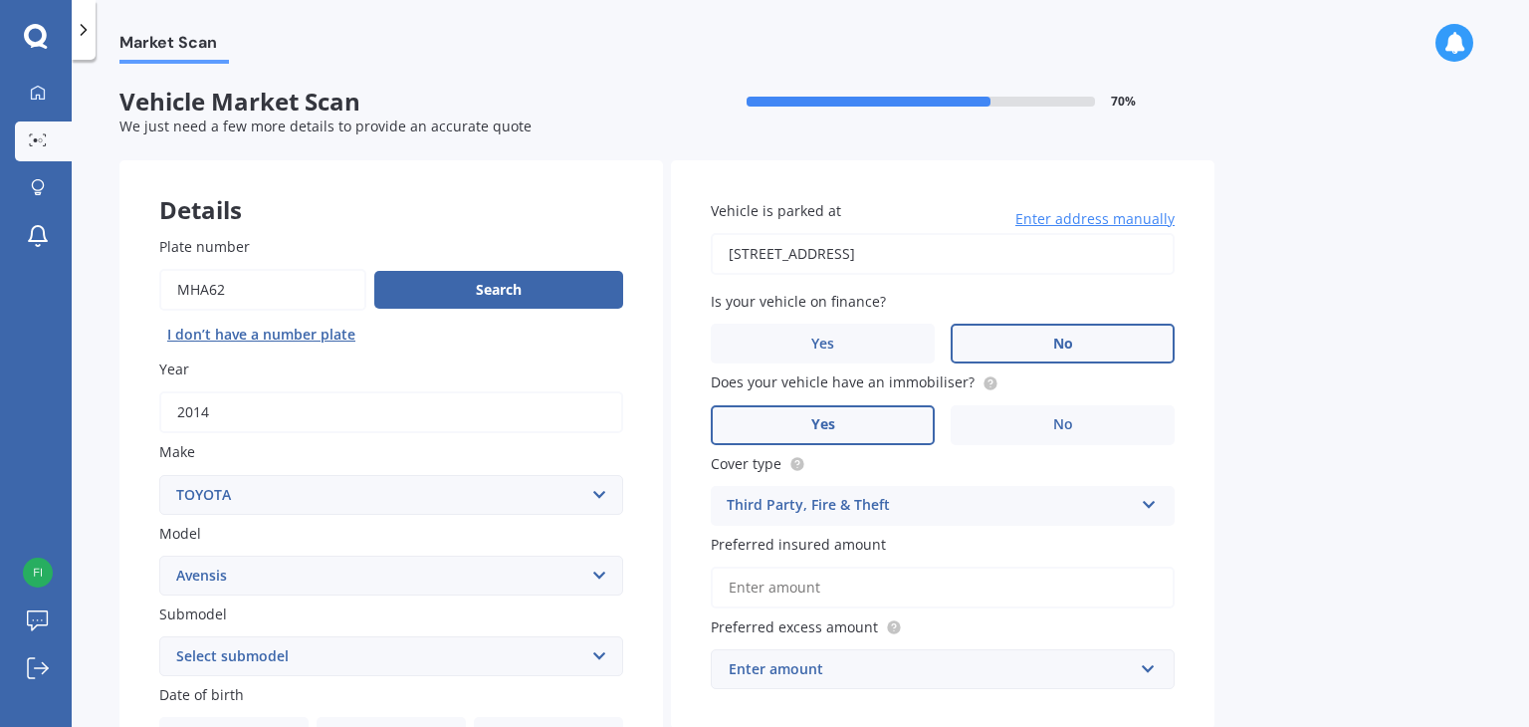
click at [856, 582] on input "Preferred insured amount" at bounding box center [943, 587] width 464 height 42
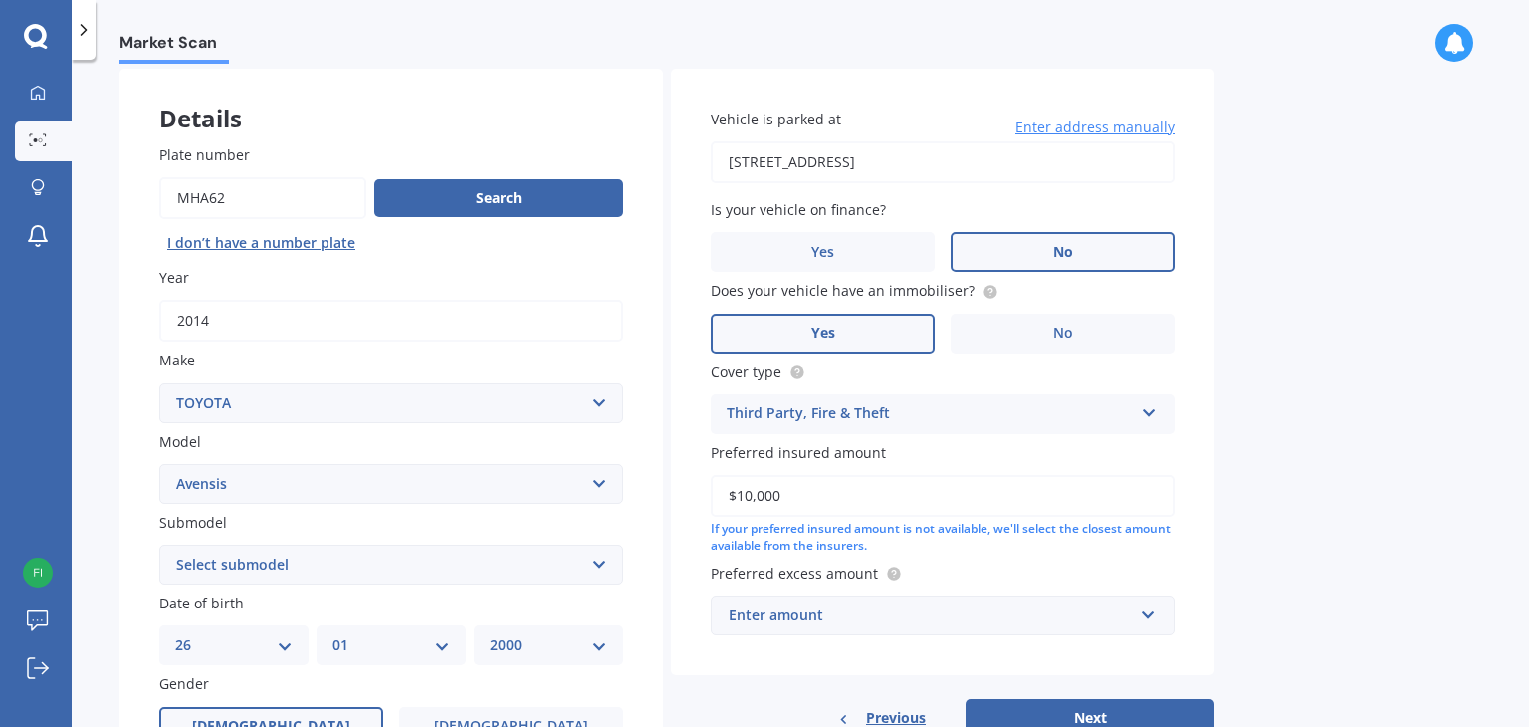
scroll to position [143, 0]
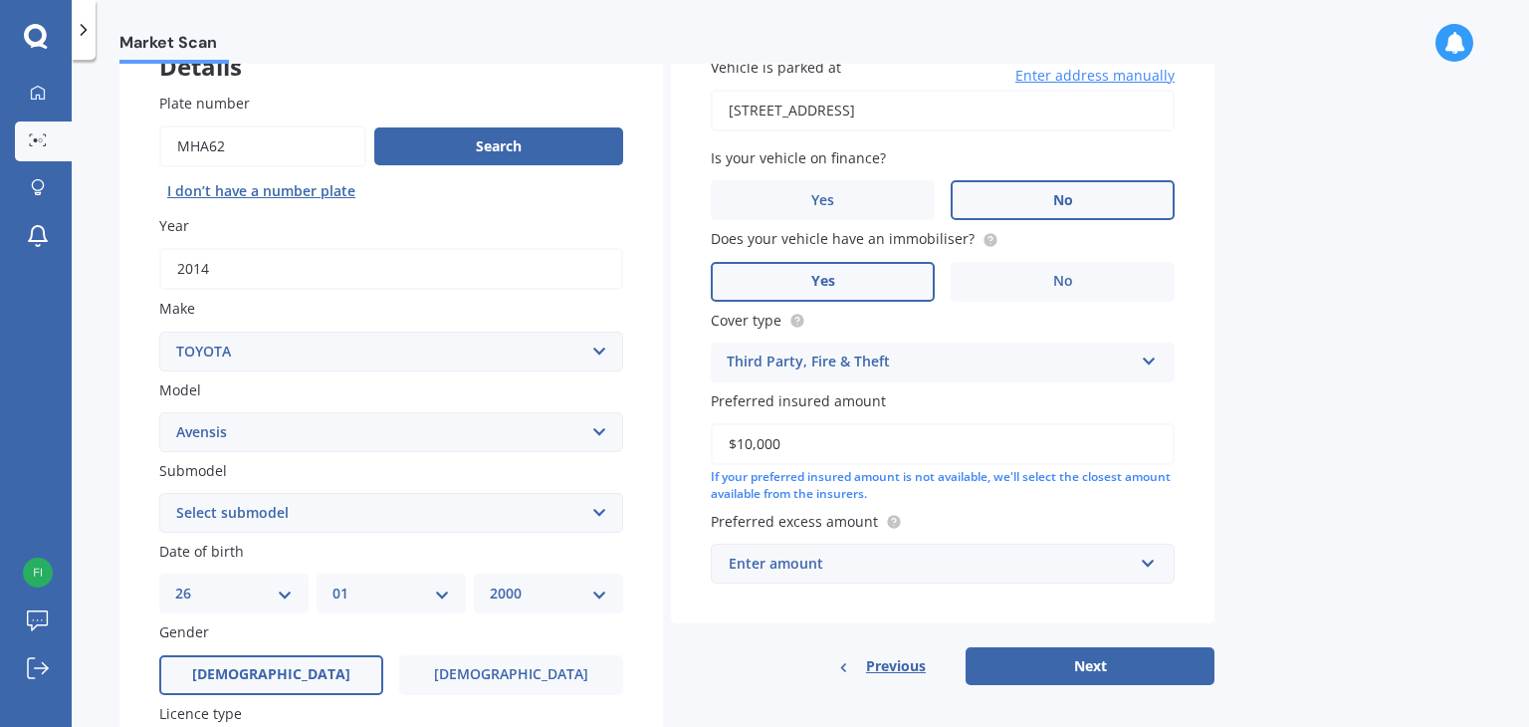
type input "$10,000"
click at [856, 565] on div "Enter amount" at bounding box center [931, 563] width 404 height 22
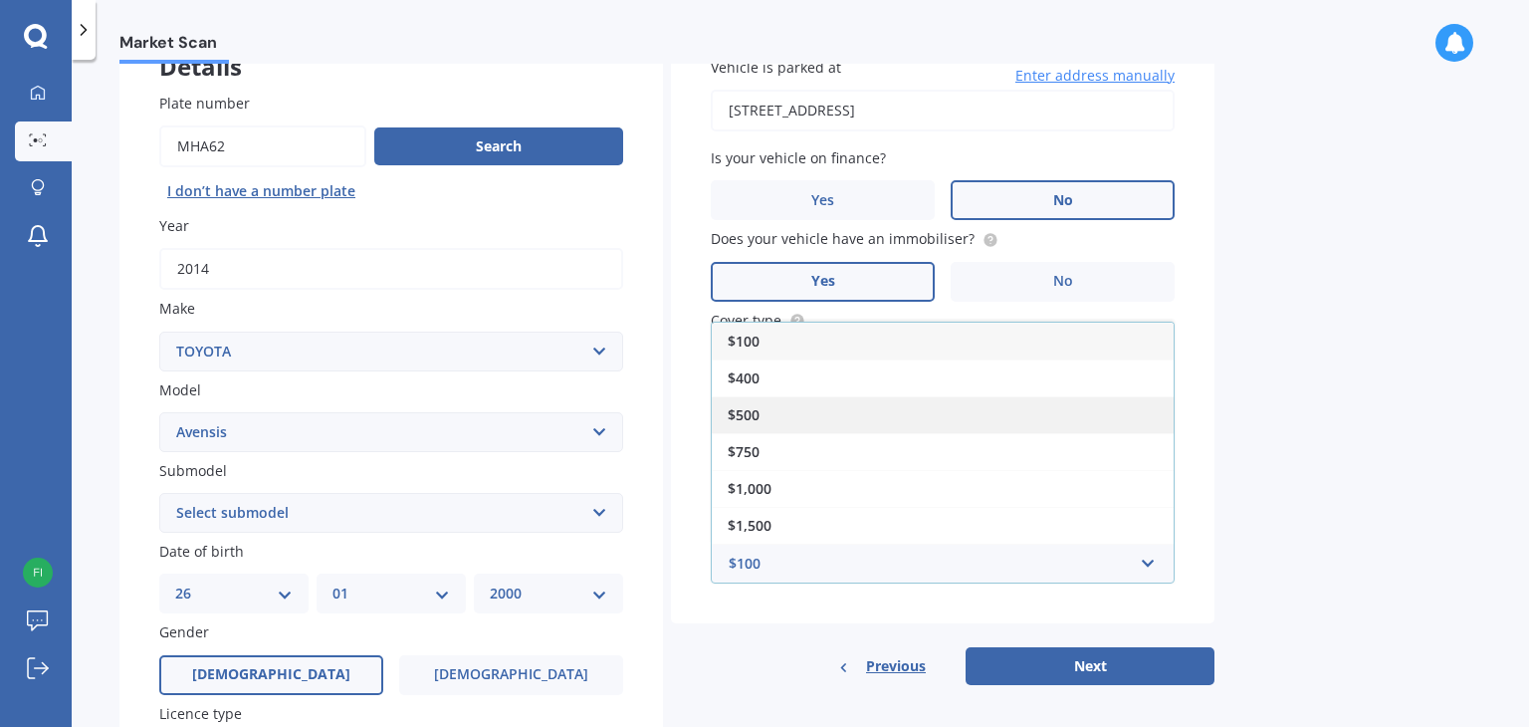
click at [792, 402] on div "$500" at bounding box center [943, 414] width 462 height 37
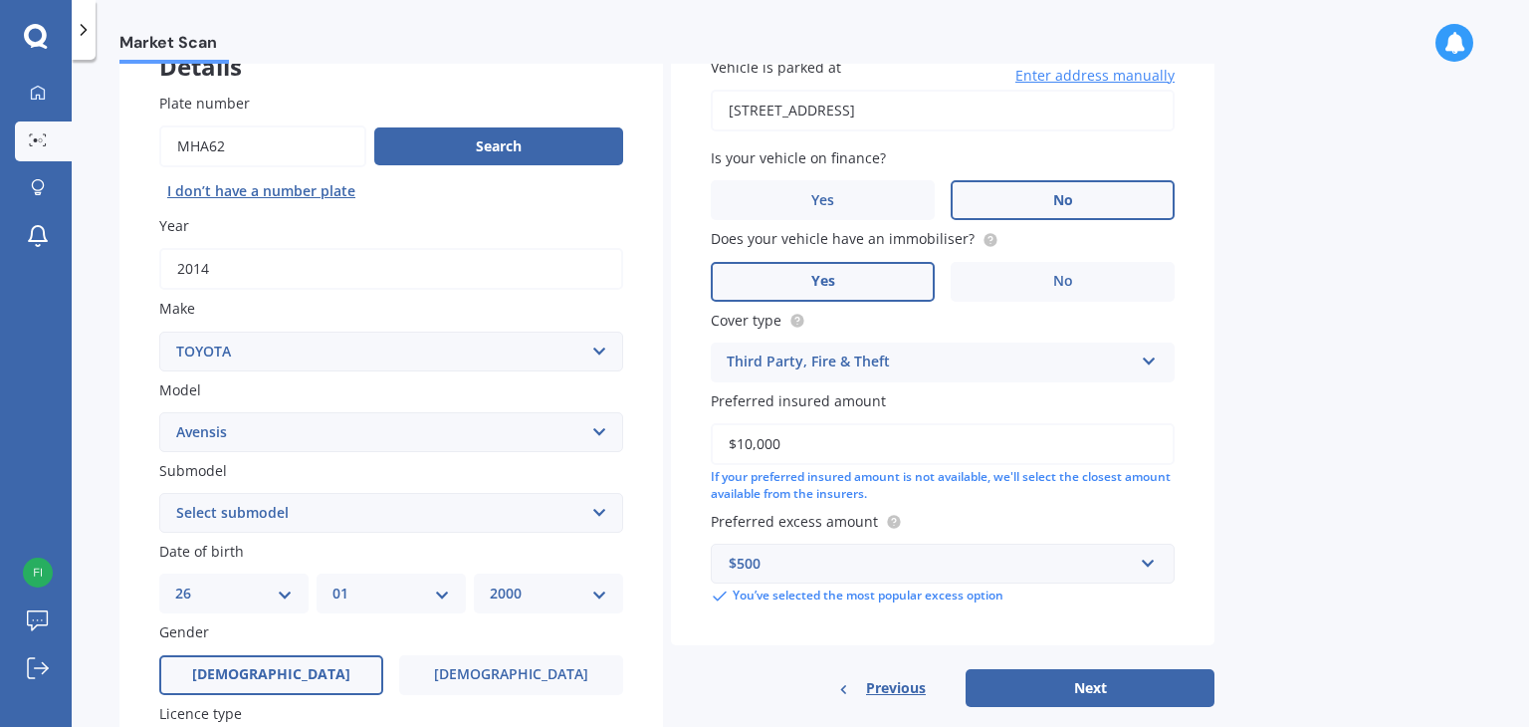
scroll to position [221, 0]
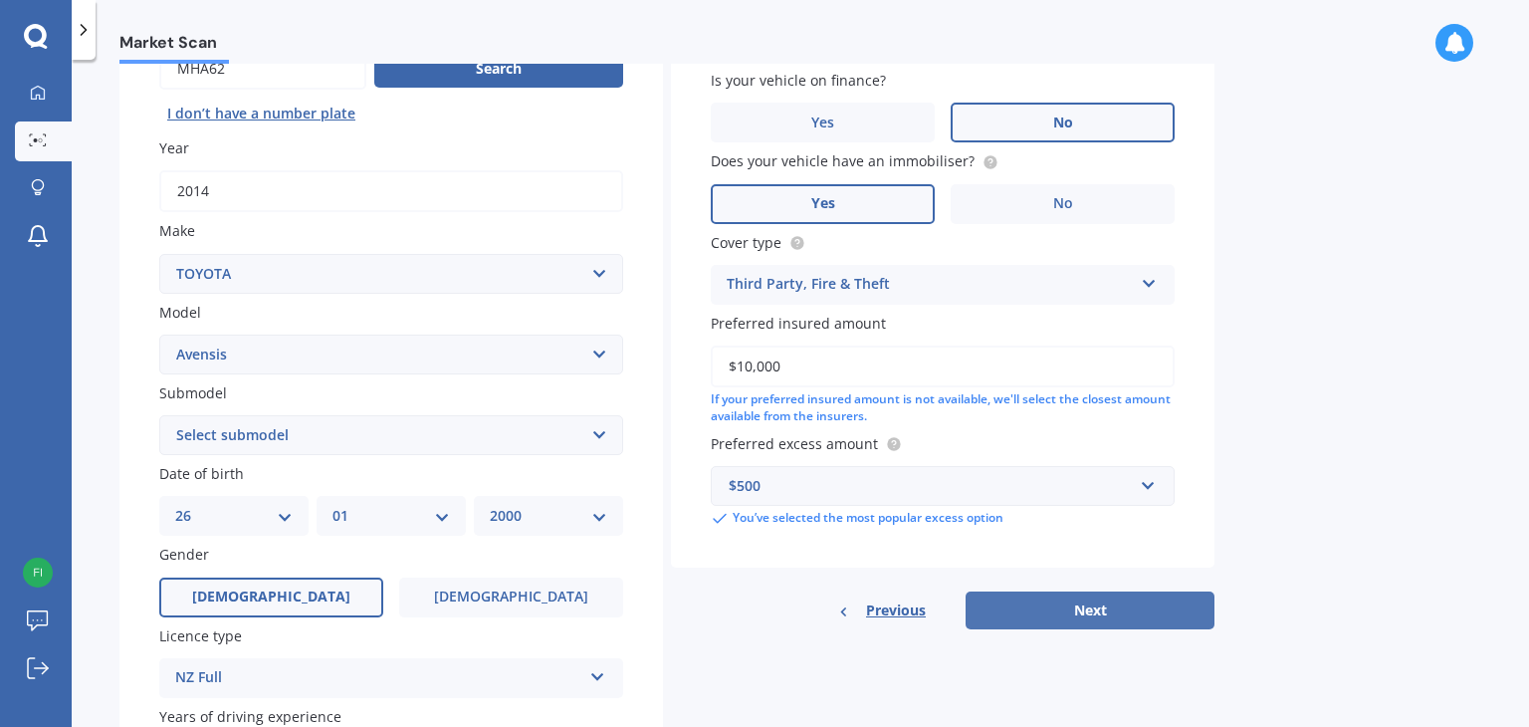
click at [1136, 613] on button "Next" at bounding box center [1089, 610] width 249 height 38
click at [577, 426] on select "Select submodel (All other) 2.4 MPV Verso" at bounding box center [391, 435] width 464 height 40
select select "(ALL OTHER)"
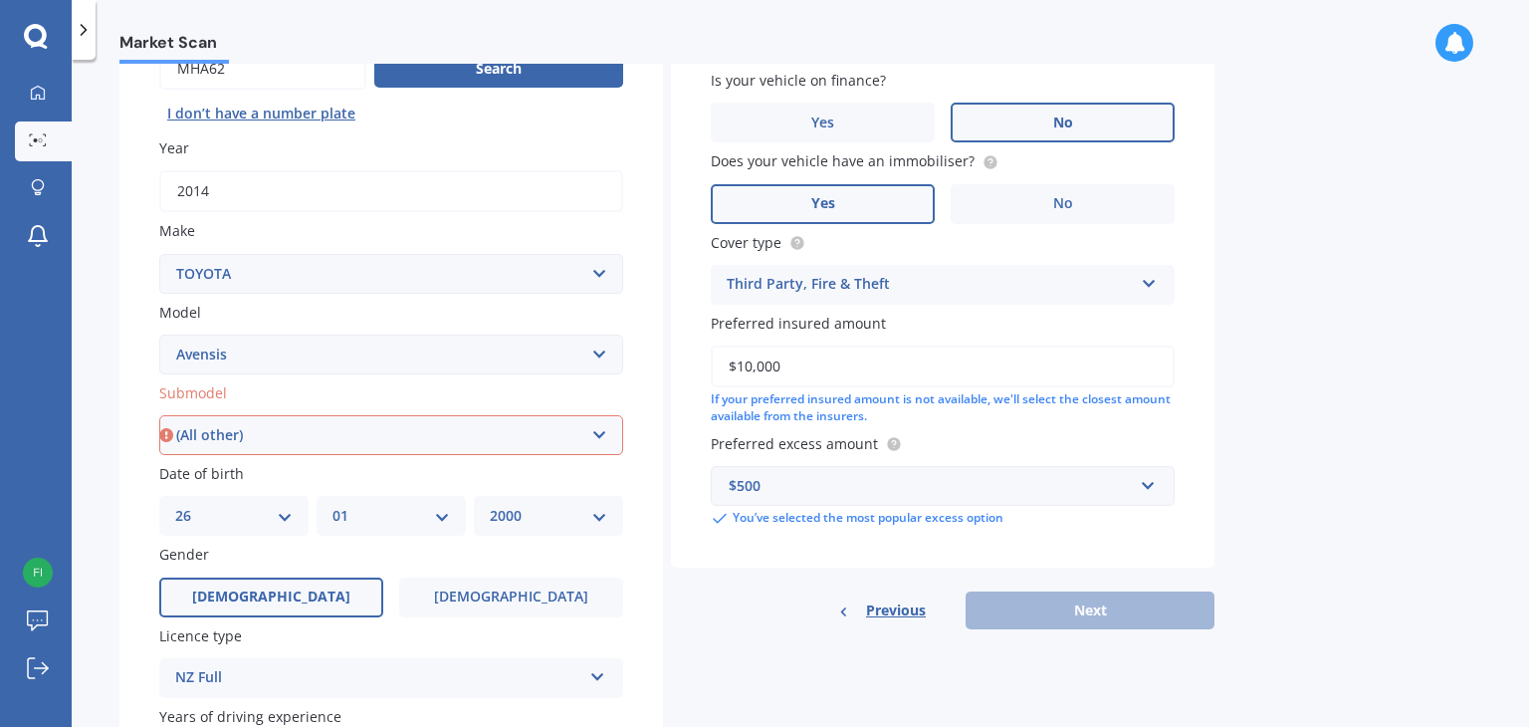
click at [159, 415] on select "Select submodel (All other) 2.4 MPV Verso" at bounding box center [391, 435] width 464 height 40
click at [1158, 617] on button "Next" at bounding box center [1089, 610] width 249 height 38
select select "26"
select select "01"
select select "2000"
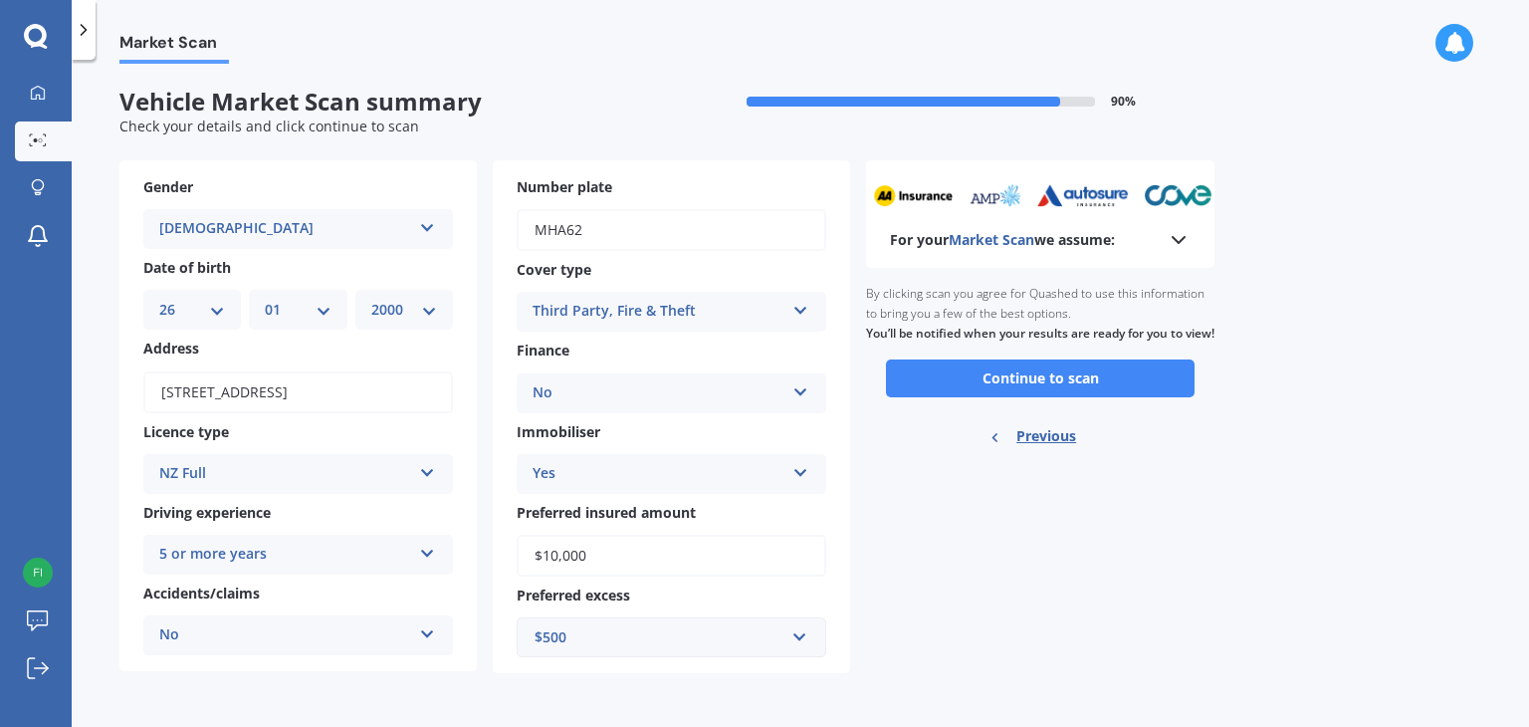
scroll to position [0, 0]
click at [1030, 391] on button "Continue to scan" at bounding box center [1040, 378] width 309 height 38
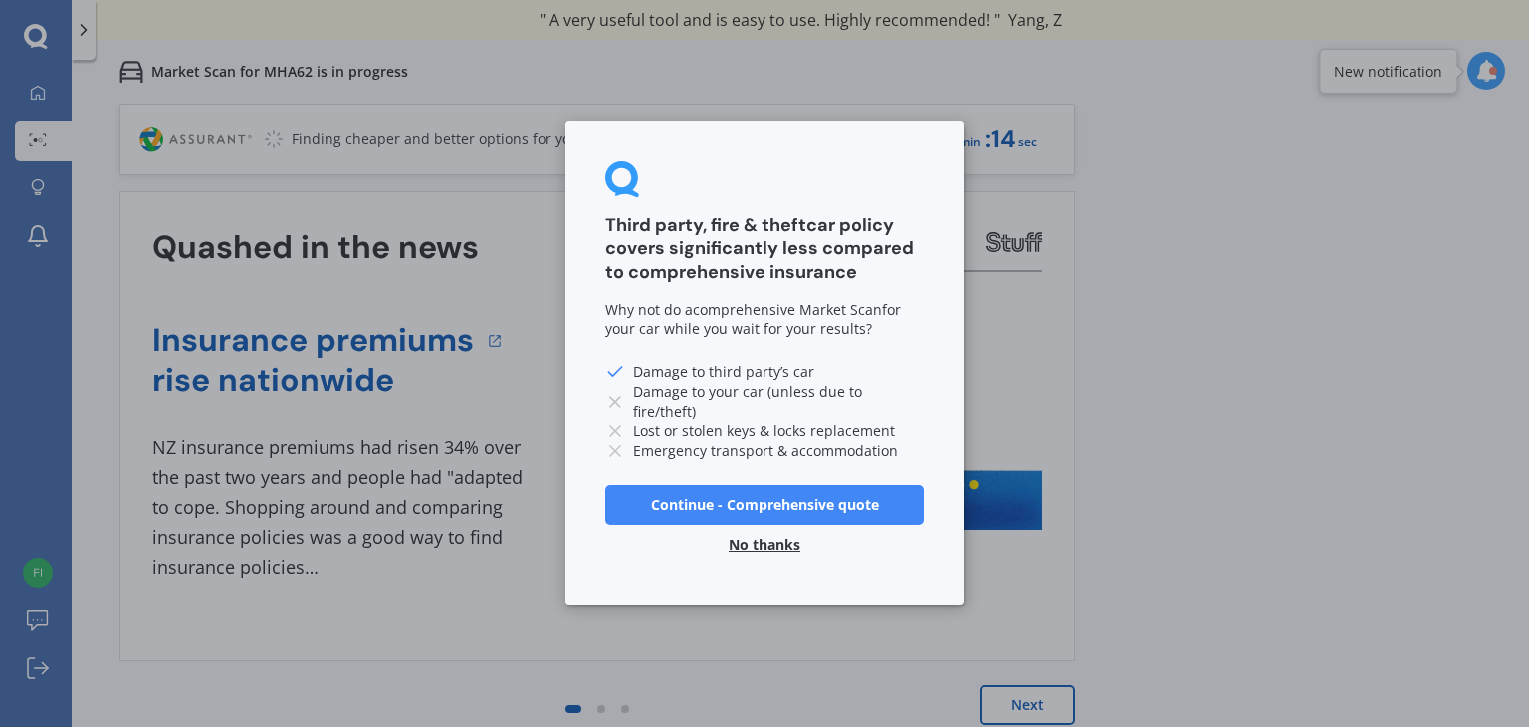
click at [761, 510] on button "Continue - Comprehensive quote" at bounding box center [764, 505] width 319 height 40
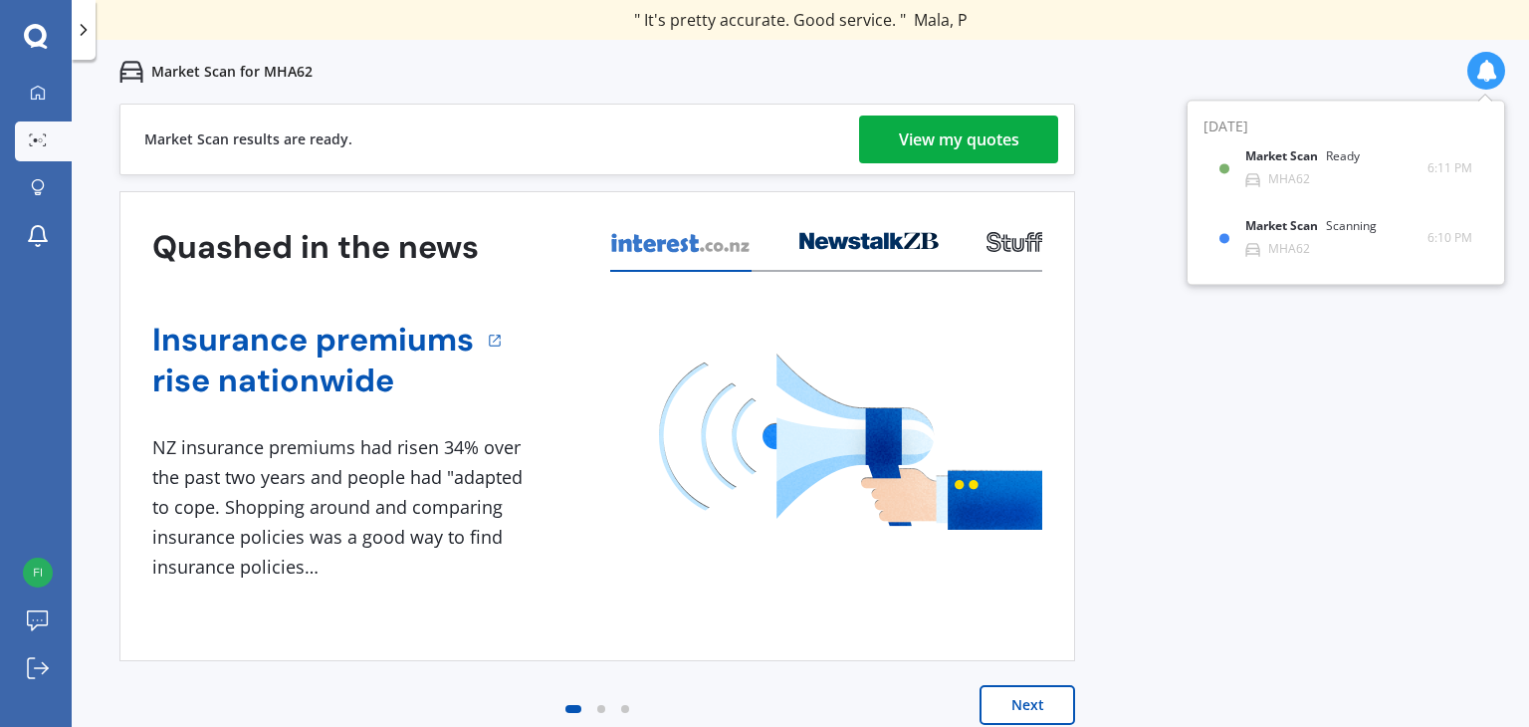
click at [968, 130] on div "View my quotes" at bounding box center [959, 139] width 120 height 48
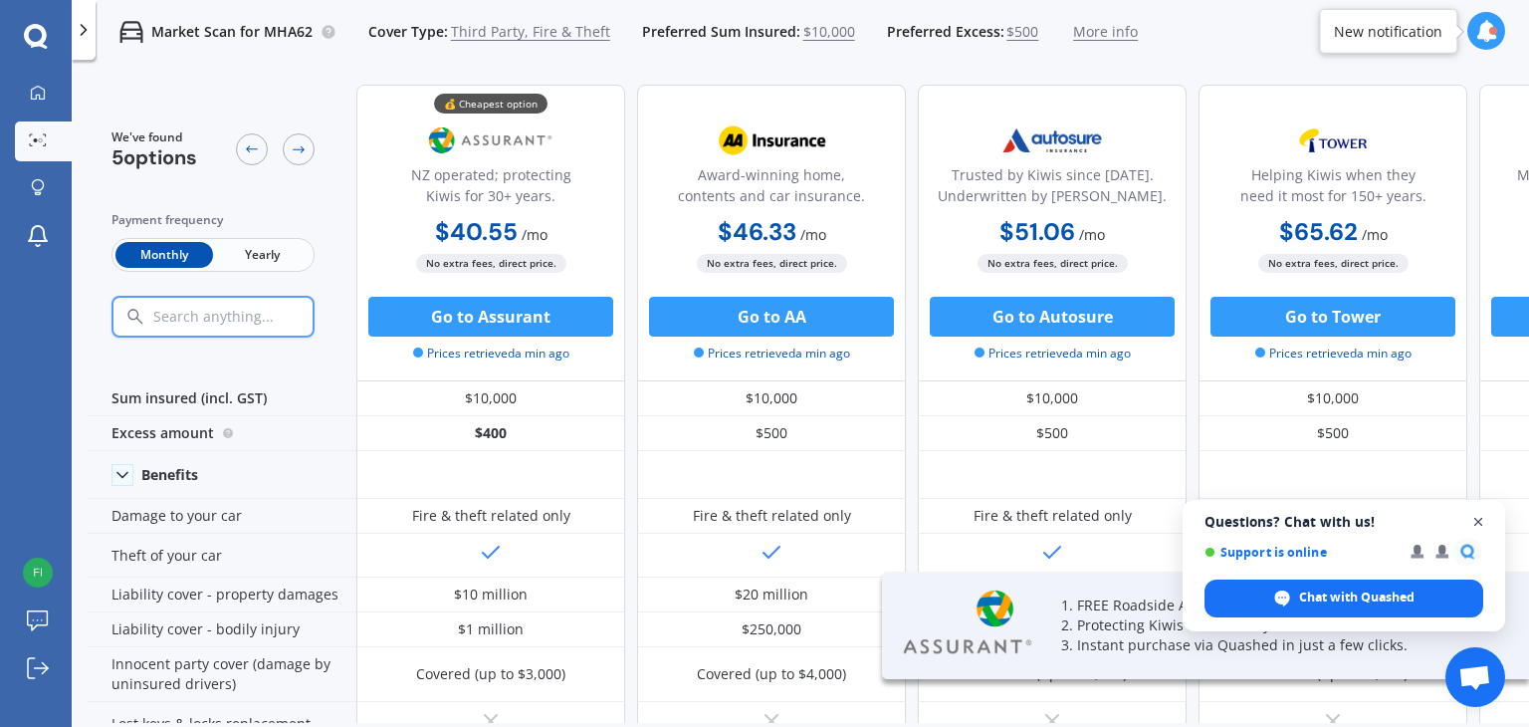
click at [1475, 516] on span "Close chat" at bounding box center [1478, 522] width 25 height 25
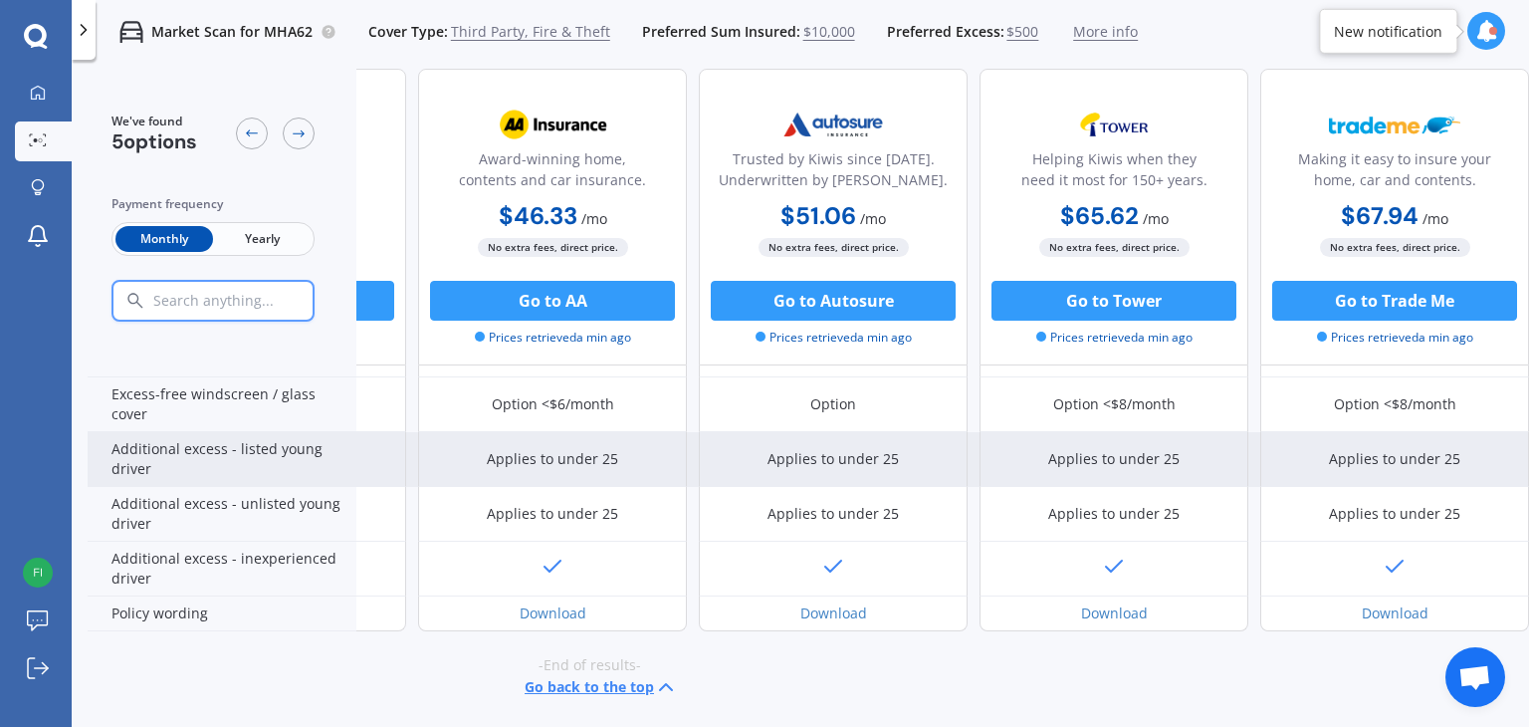
scroll to position [661, 0]
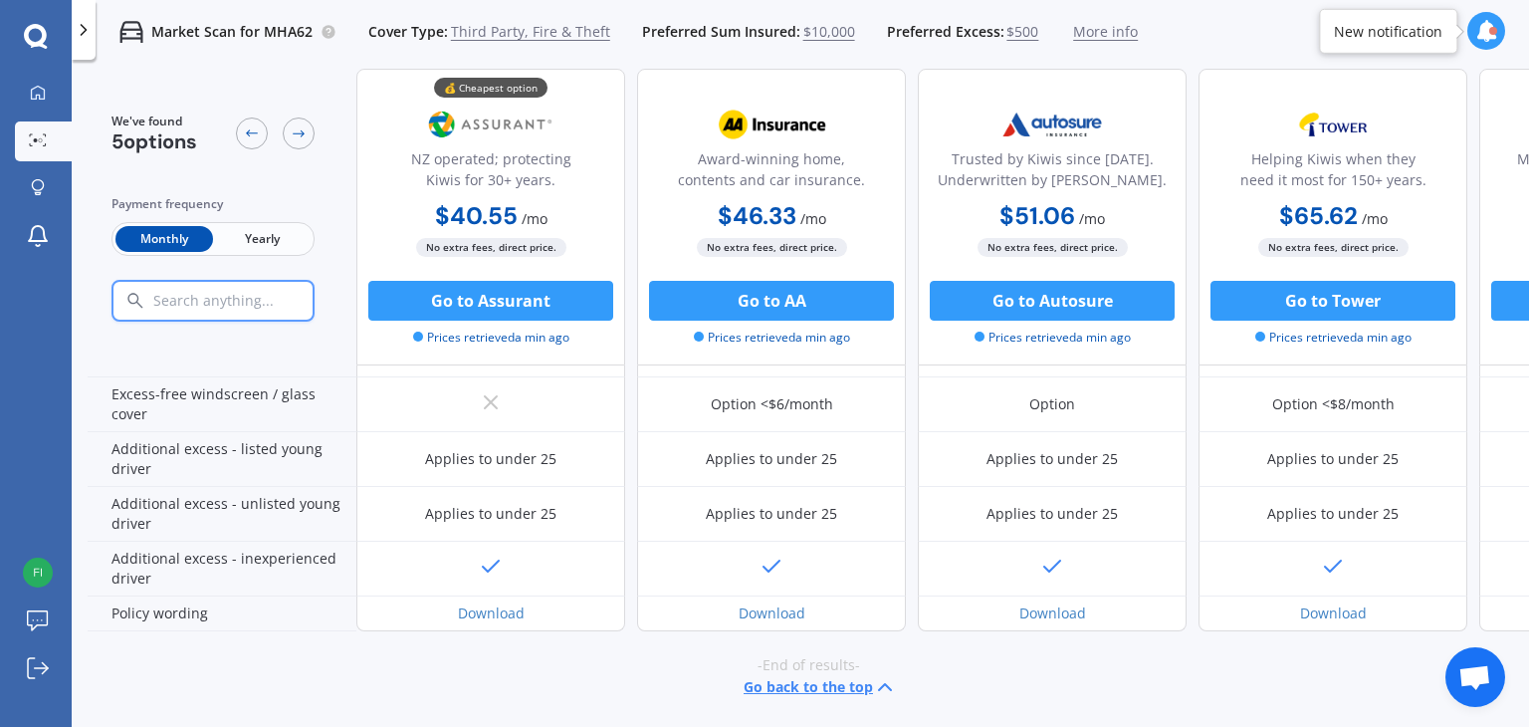
click at [1491, 21] on icon at bounding box center [1486, 31] width 22 height 22
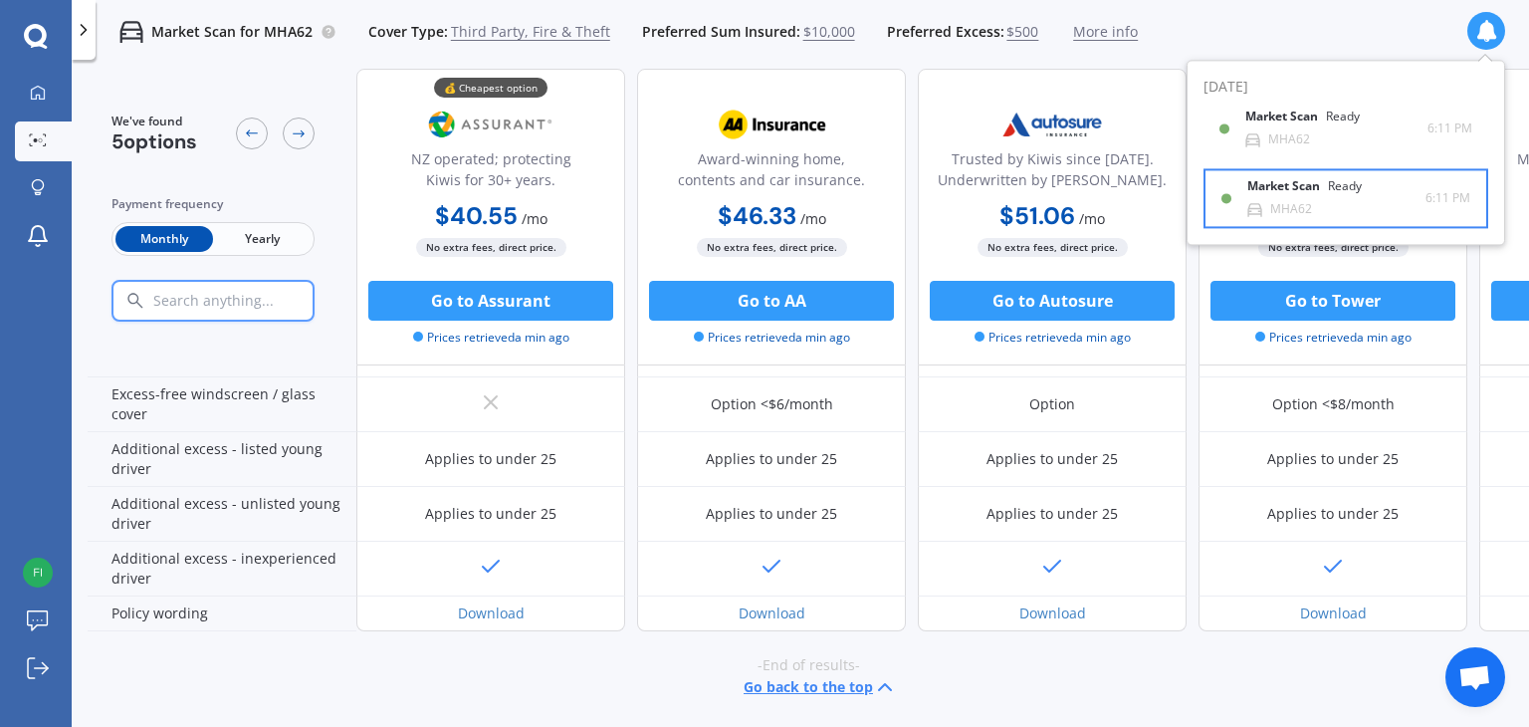
click at [1314, 184] on b "Market Scan" at bounding box center [1287, 187] width 81 height 14
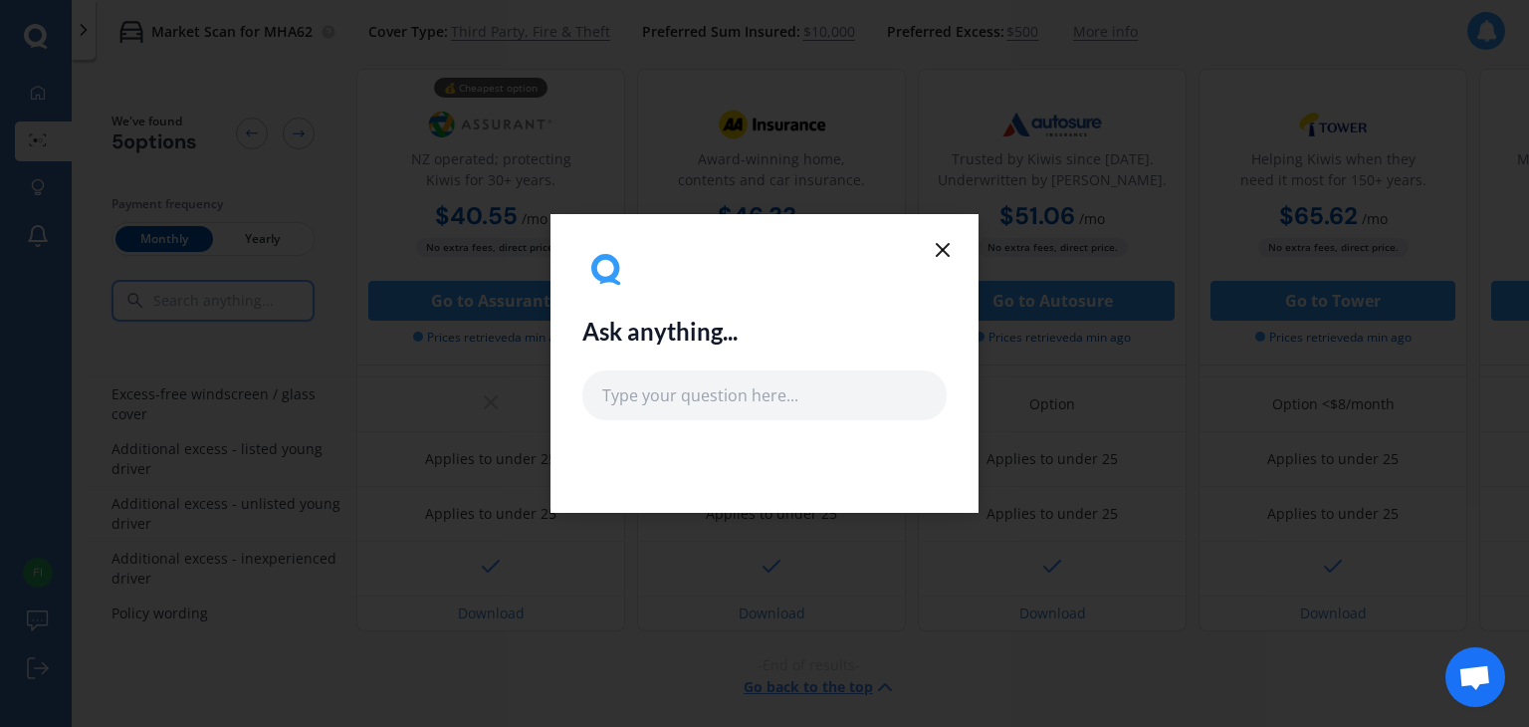
click at [945, 248] on icon at bounding box center [943, 250] width 24 height 24
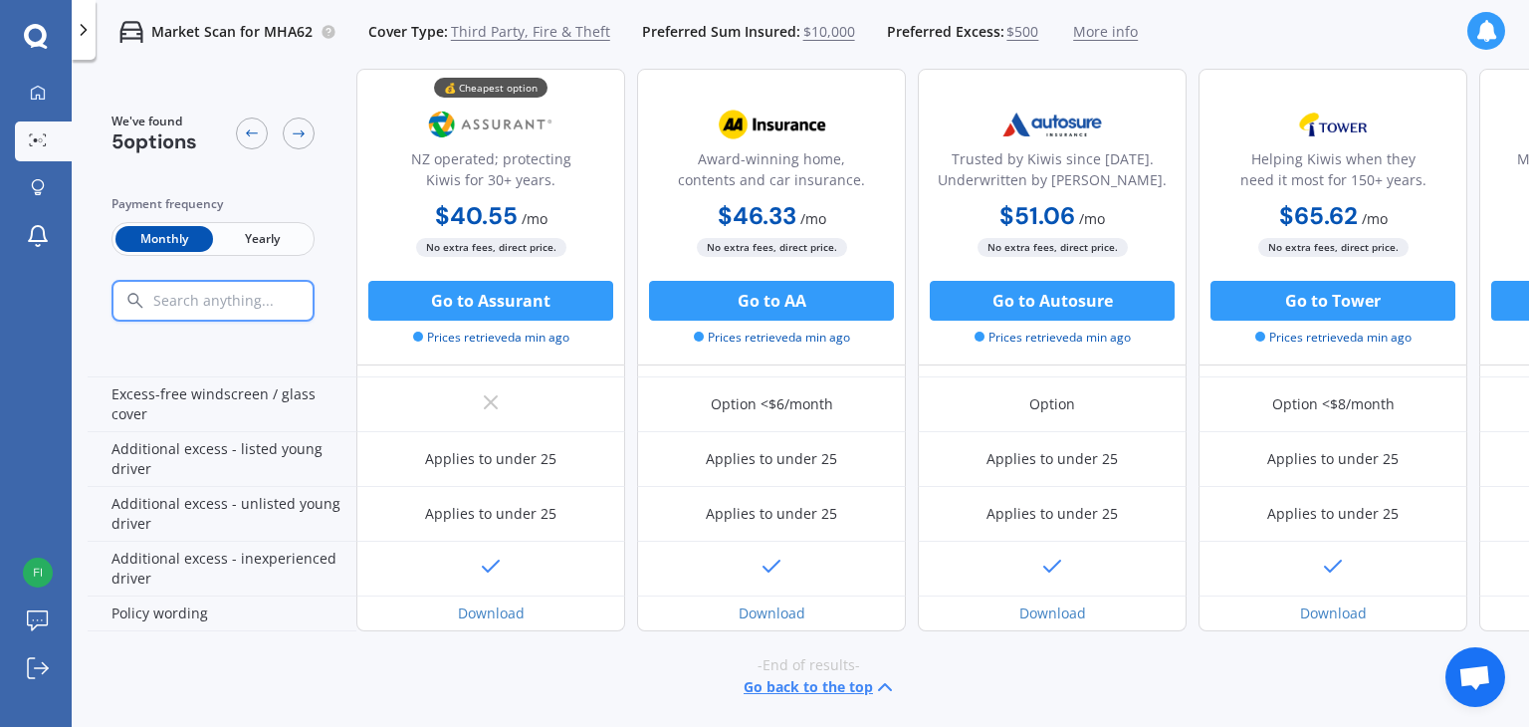
click at [581, 32] on span "Third Party, Fire & Theft" at bounding box center [530, 32] width 159 height 20
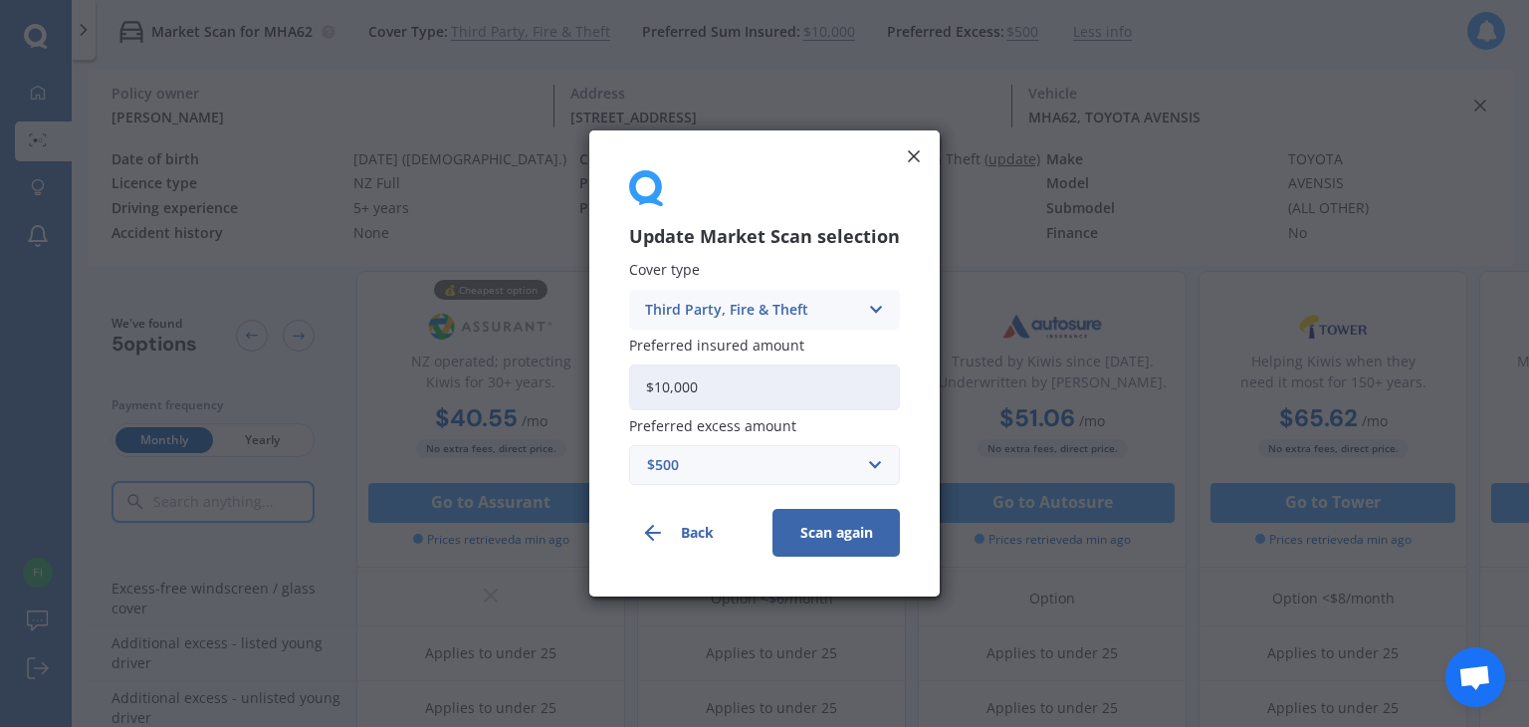
click at [816, 309] on div "Third Party, Fire & Theft" at bounding box center [751, 310] width 213 height 22
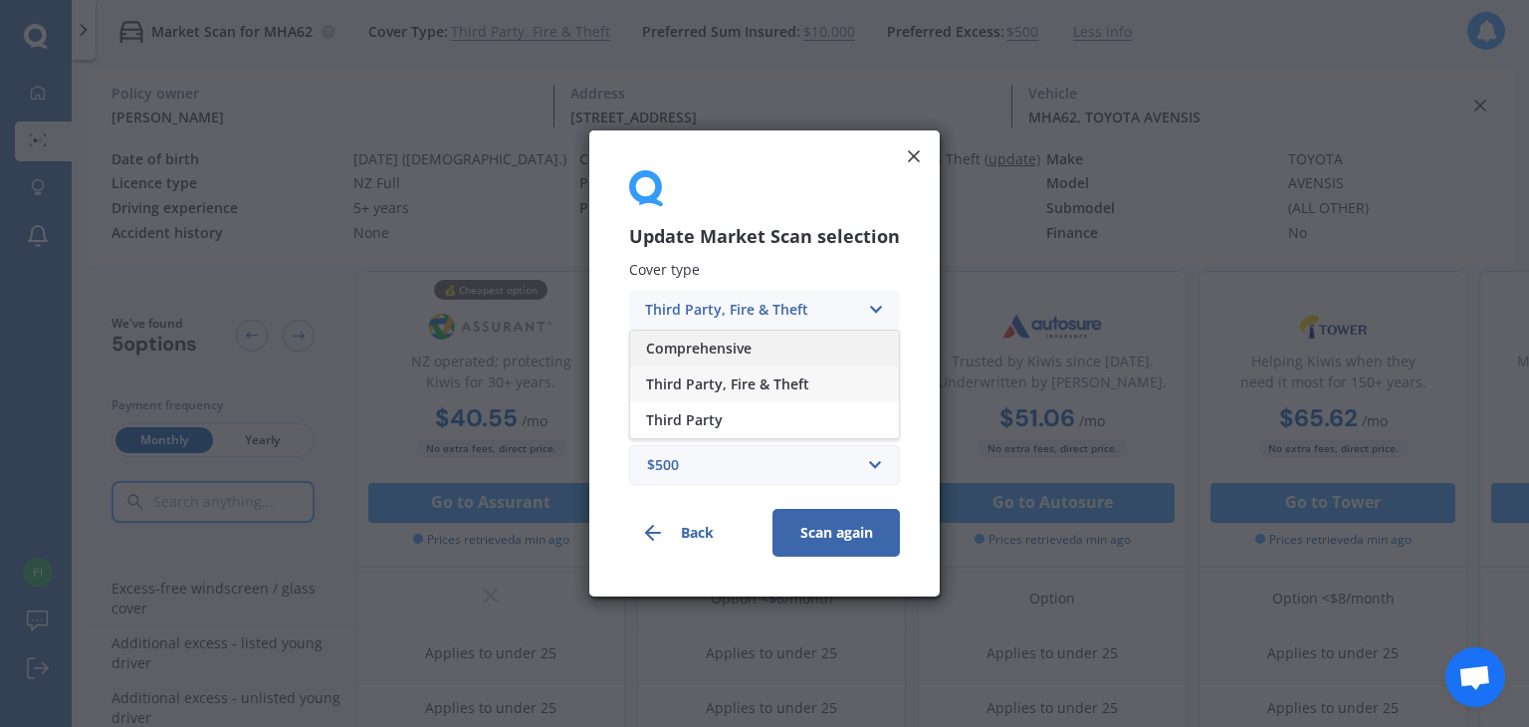
click at [791, 357] on div "Comprehensive" at bounding box center [764, 348] width 269 height 36
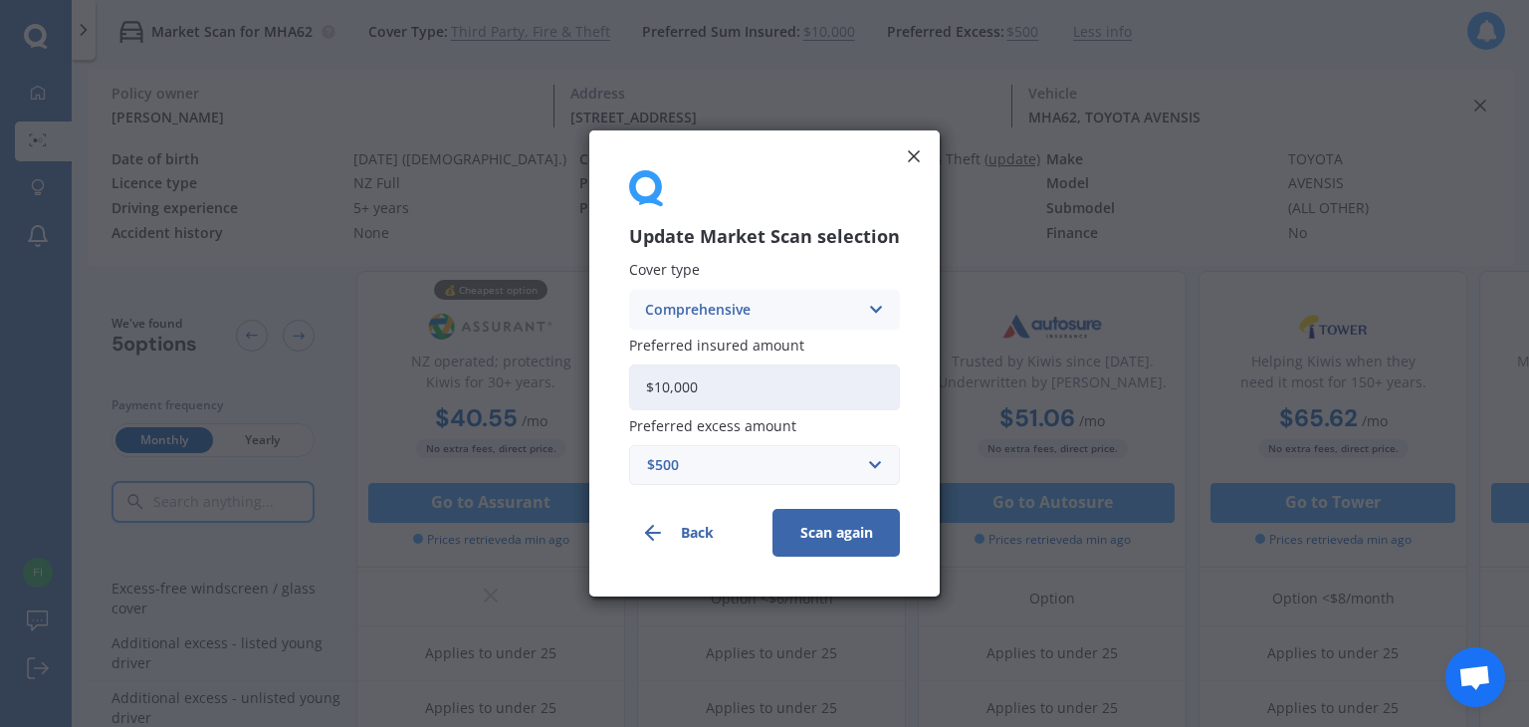
click at [853, 540] on button "Scan again" at bounding box center [835, 533] width 127 height 48
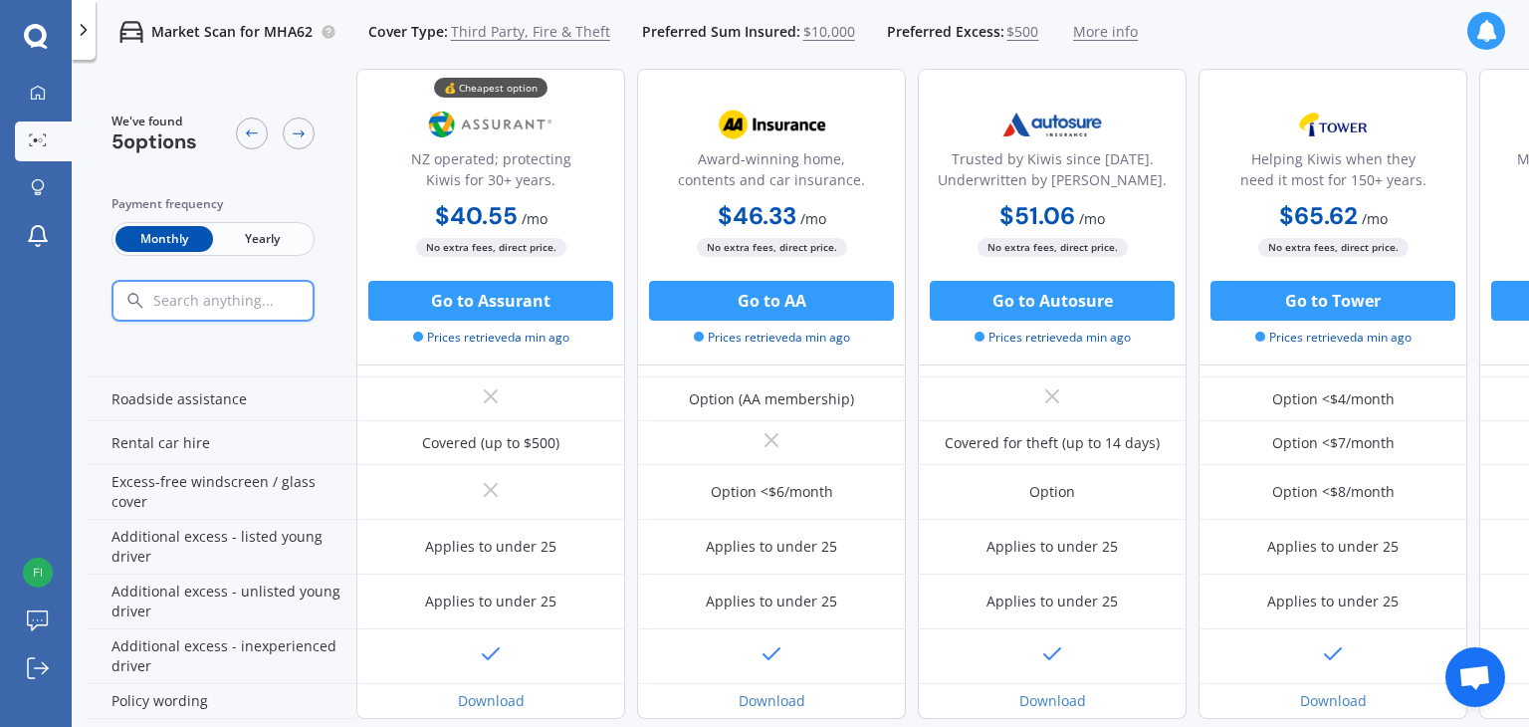
scroll to position [0, 0]
